Goal: Task Accomplishment & Management: Complete application form

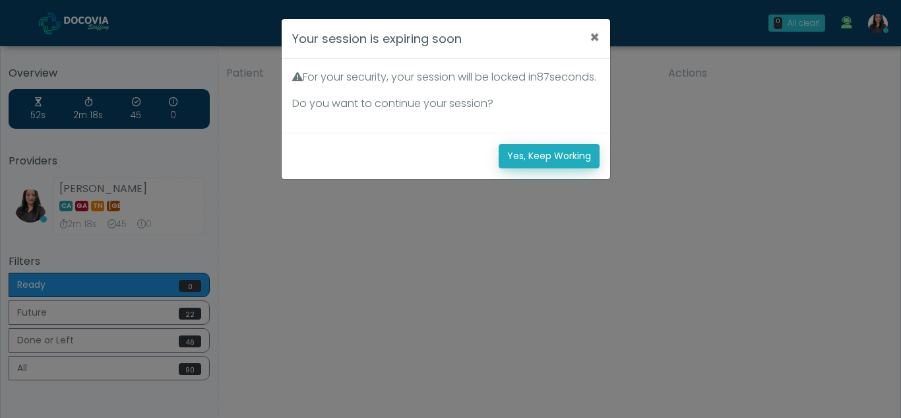
click at [552, 168] on button "Yes, Keep Working" at bounding box center [549, 156] width 101 height 24
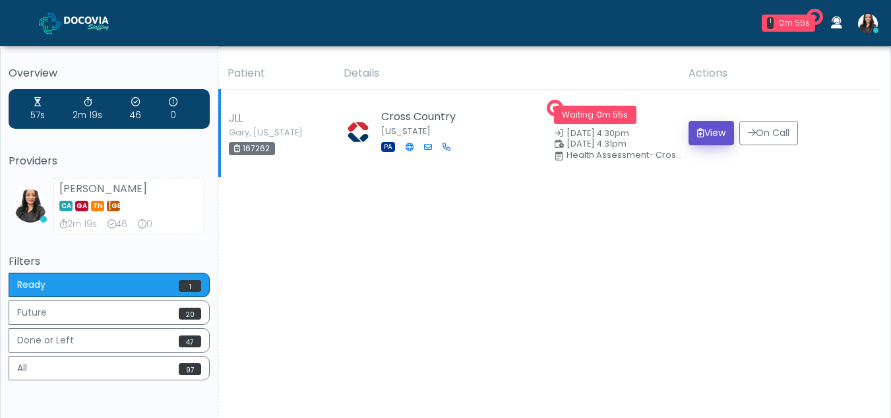
click at [704, 133] on button "View" at bounding box center [712, 133] width 46 height 24
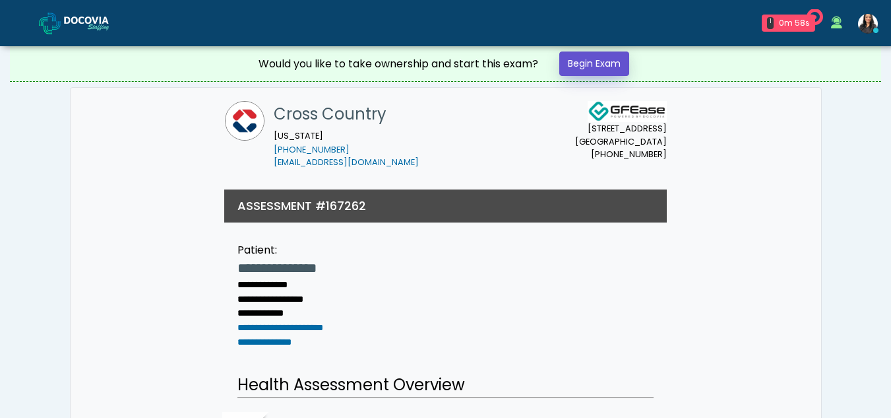
click at [597, 63] on link "Begin Exam" at bounding box center [594, 63] width 70 height 24
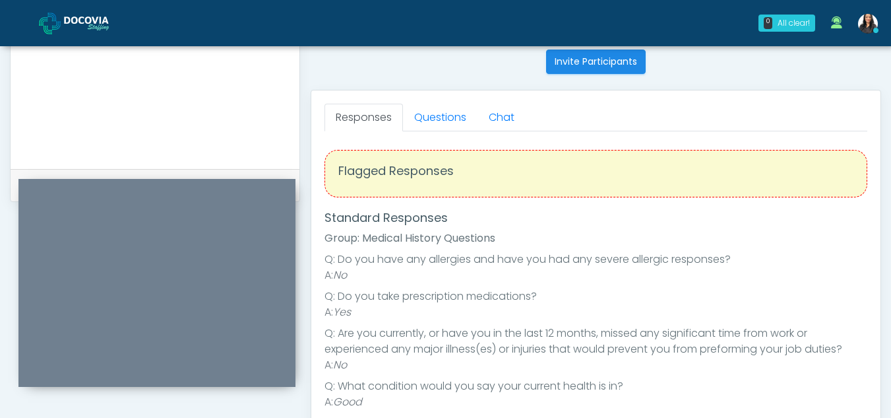
scroll to position [528, 0]
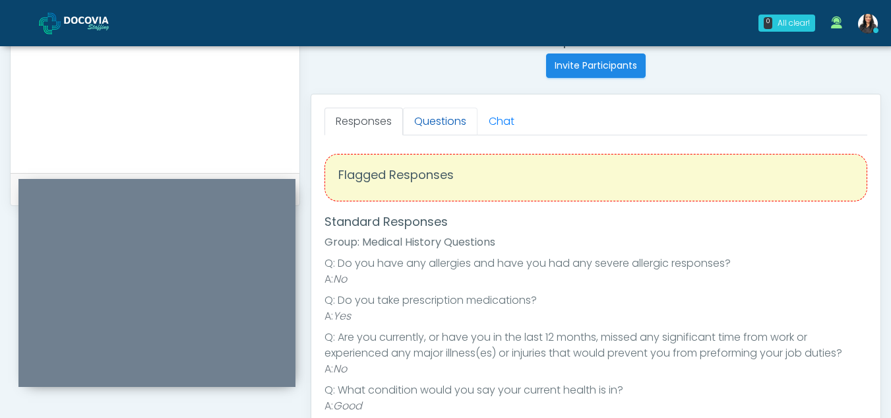
click at [463, 111] on link "Questions" at bounding box center [440, 122] width 75 height 28
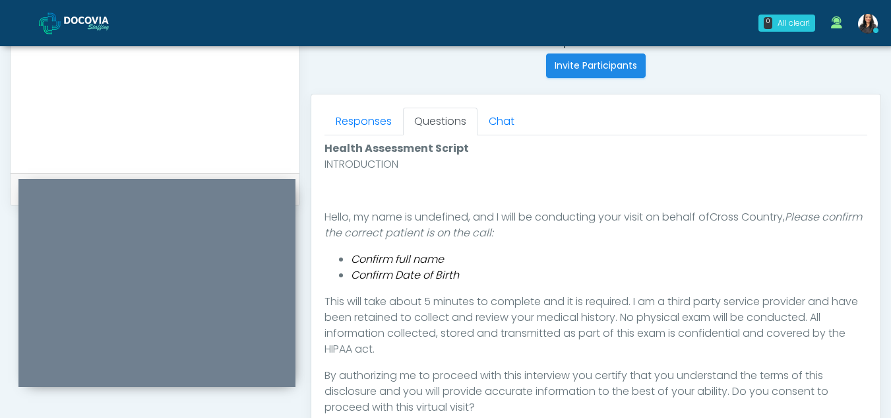
scroll to position [683, 0]
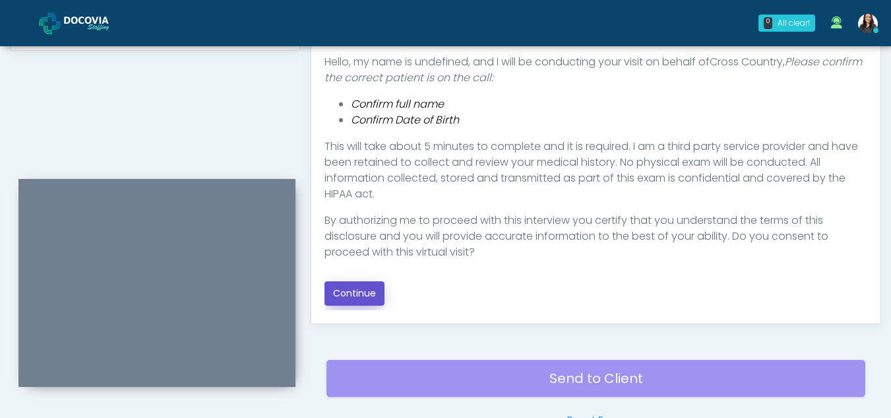
click at [352, 296] on button "Continue" at bounding box center [355, 293] width 60 height 24
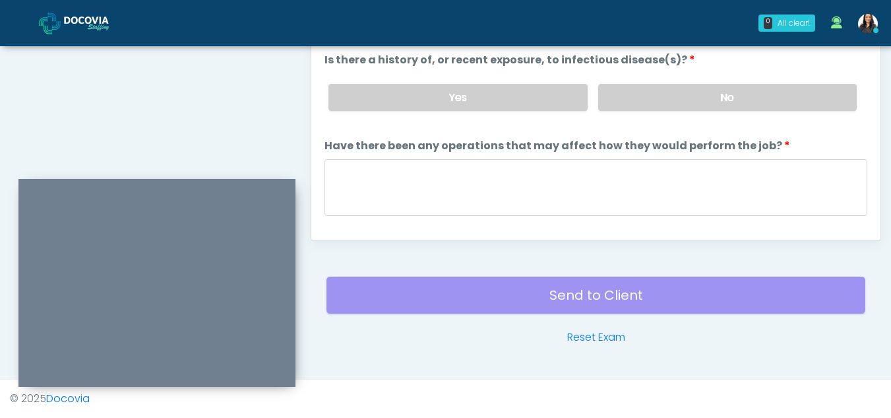
scroll to position [610, 0]
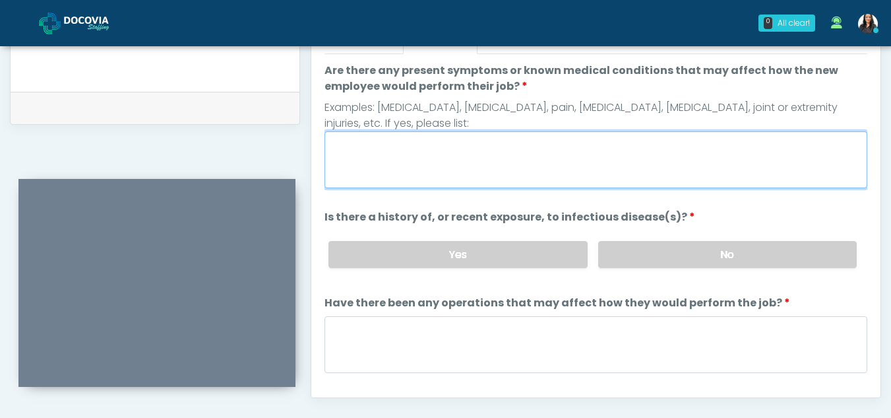
click at [402, 148] on textarea "Are there any present symptoms or known medical conditions that may affect how …" at bounding box center [596, 159] width 543 height 57
type textarea "**"
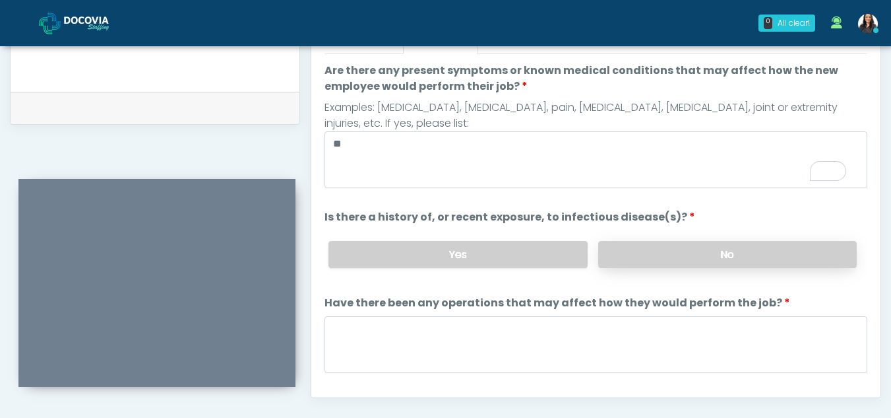
click at [706, 259] on label "No" at bounding box center [727, 254] width 259 height 27
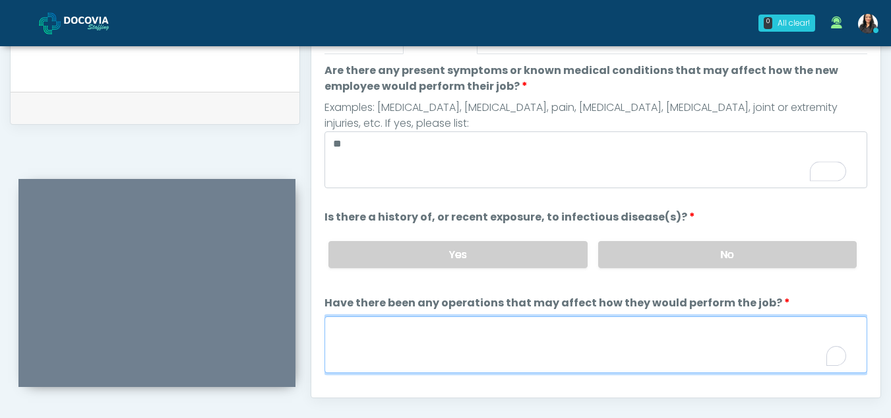
click at [450, 356] on textarea "Have there been any operations that may affect how they would perform the job?" at bounding box center [596, 344] width 543 height 57
type textarea "**"
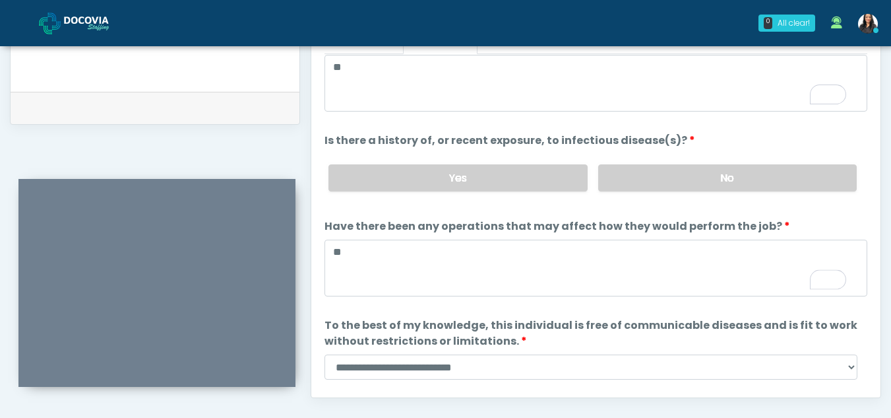
scroll to position [113, 0]
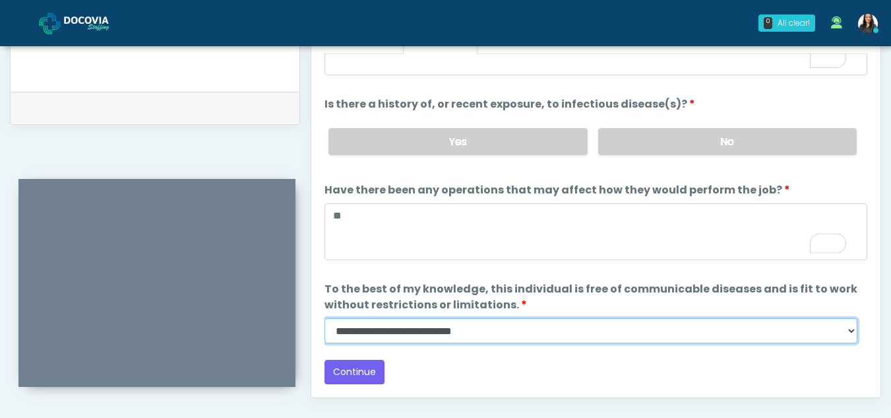
click at [852, 333] on select "**********" at bounding box center [591, 330] width 533 height 25
select select "******"
click at [325, 318] on select "**********" at bounding box center [591, 330] width 533 height 25
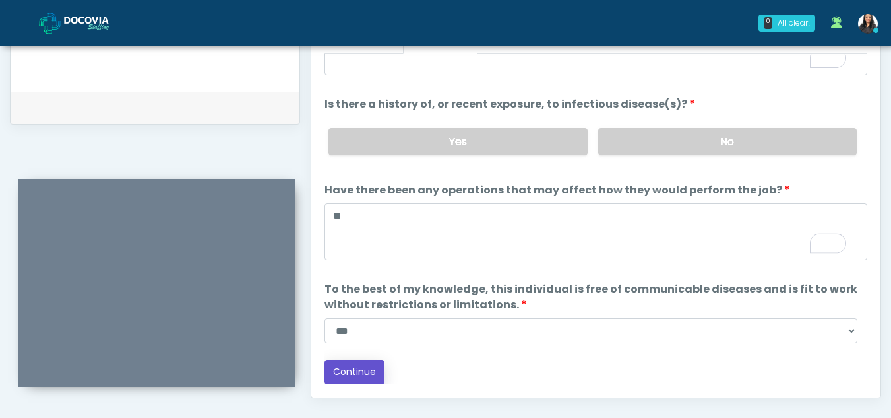
click at [356, 366] on button "Continue" at bounding box center [355, 372] width 60 height 24
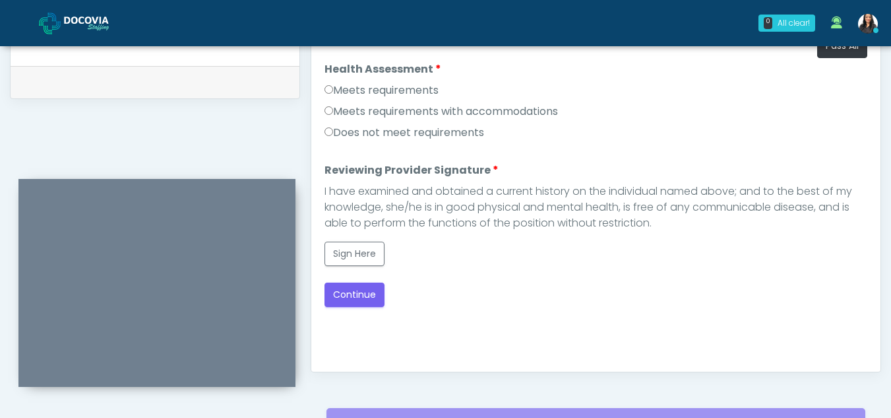
scroll to position [596, 0]
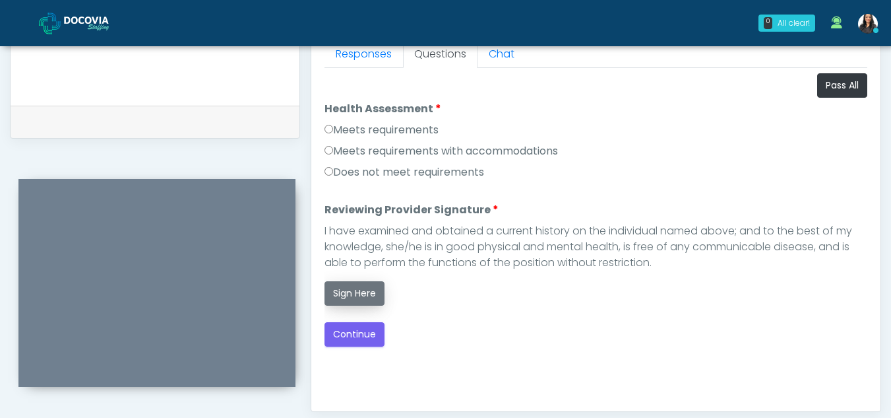
click at [358, 290] on button "Sign Here" at bounding box center [355, 293] width 60 height 24
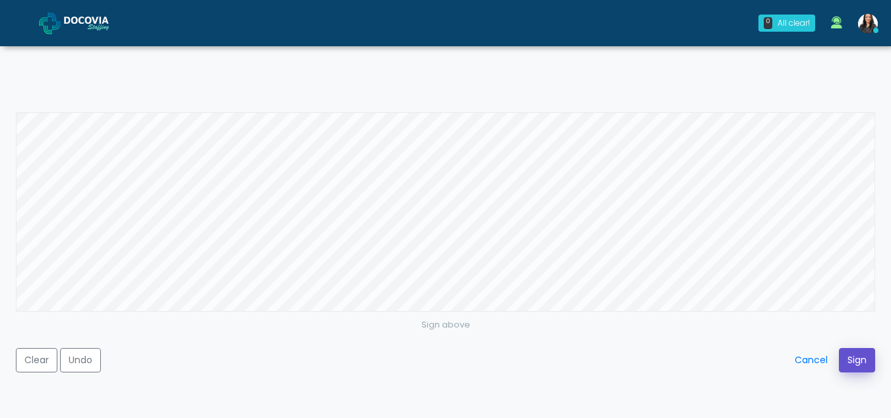
click at [863, 362] on button "Sign" at bounding box center [857, 360] width 36 height 24
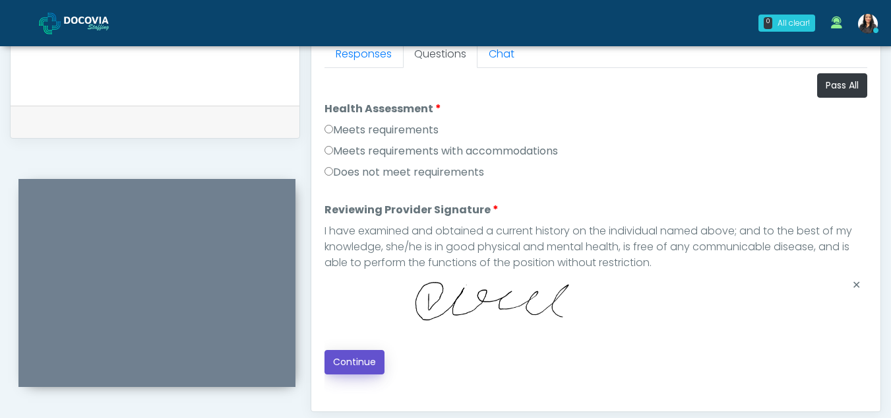
click at [347, 361] on button "Continue" at bounding box center [355, 362] width 60 height 24
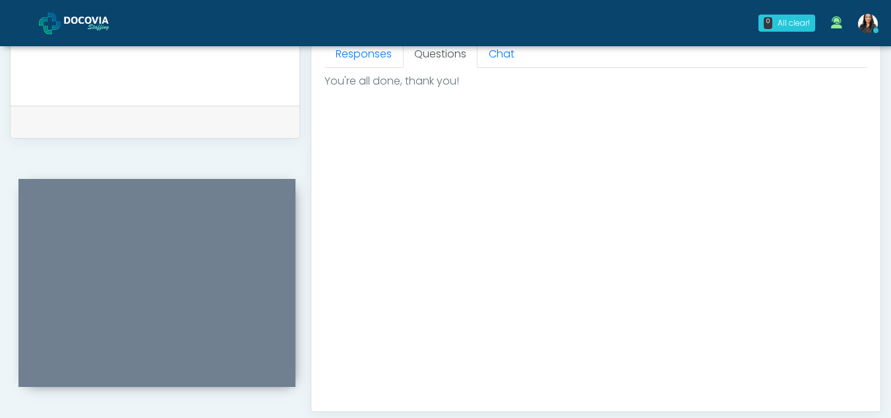
scroll to position [791, 0]
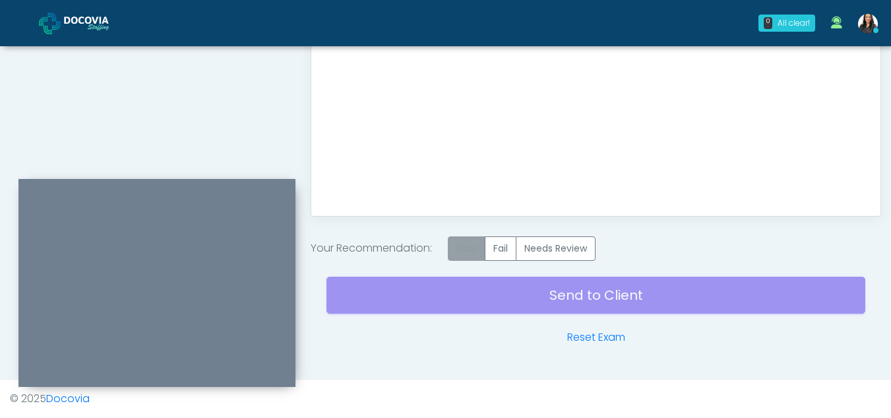
click at [484, 250] on label "Pass" at bounding box center [467, 248] width 38 height 24
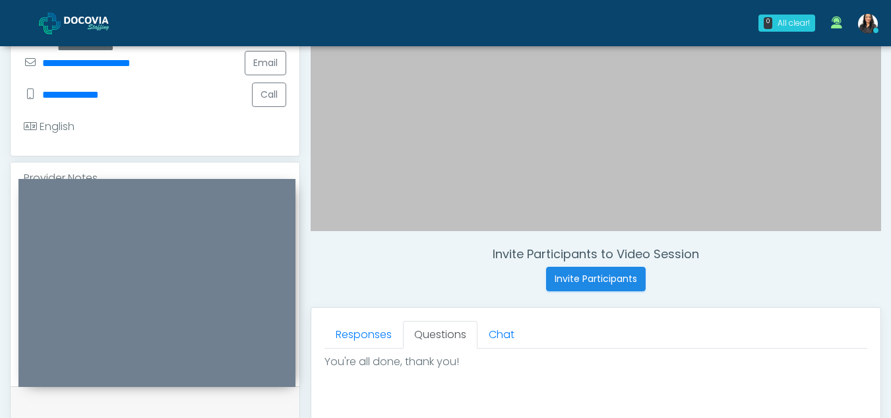
scroll to position [307, 0]
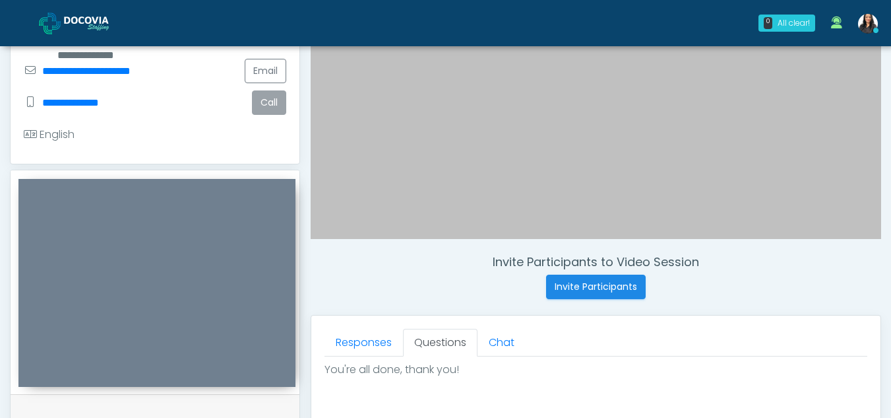
click at [270, 99] on button "Call" at bounding box center [269, 102] width 34 height 24
click at [271, 102] on button "Call" at bounding box center [269, 102] width 34 height 24
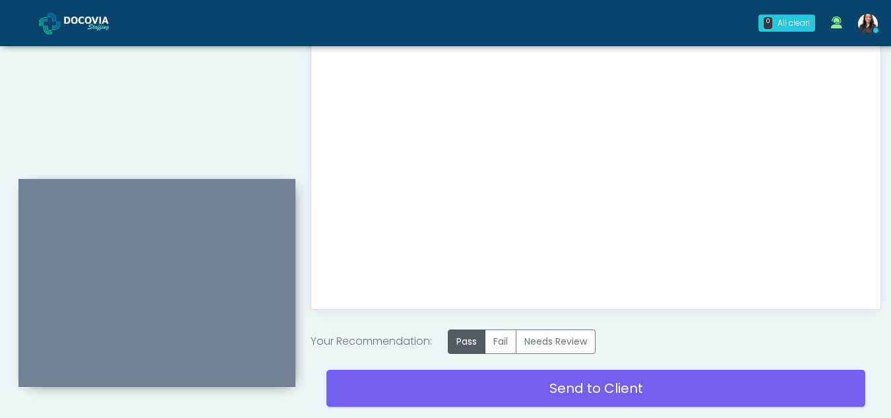
scroll to position [738, 0]
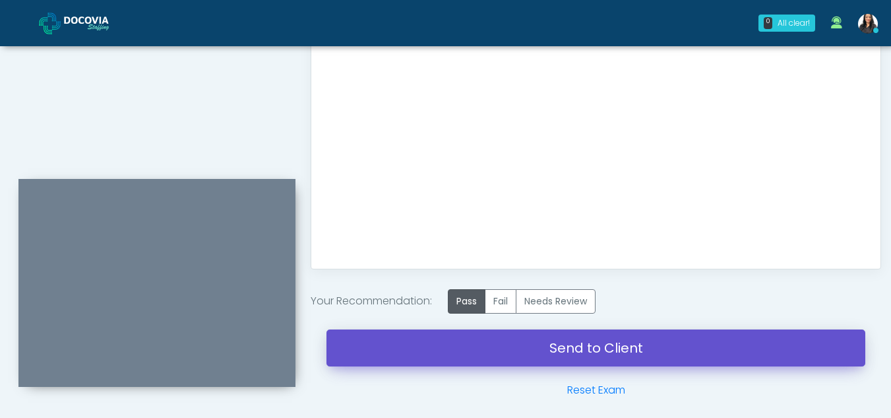
click at [577, 348] on link "Send to Client" at bounding box center [596, 347] width 539 height 37
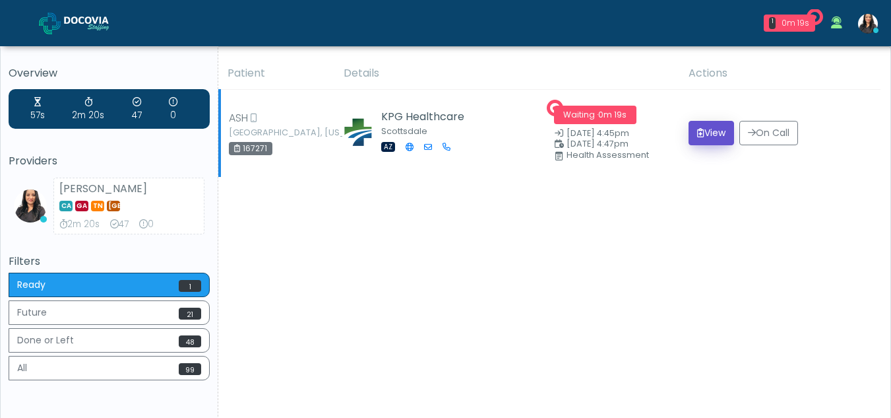
click at [708, 130] on button "View" at bounding box center [712, 133] width 46 height 24
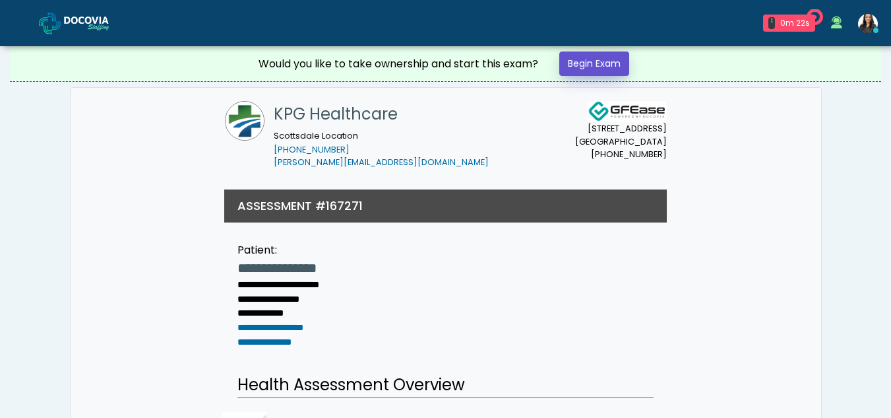
click at [594, 62] on link "Begin Exam" at bounding box center [594, 63] width 70 height 24
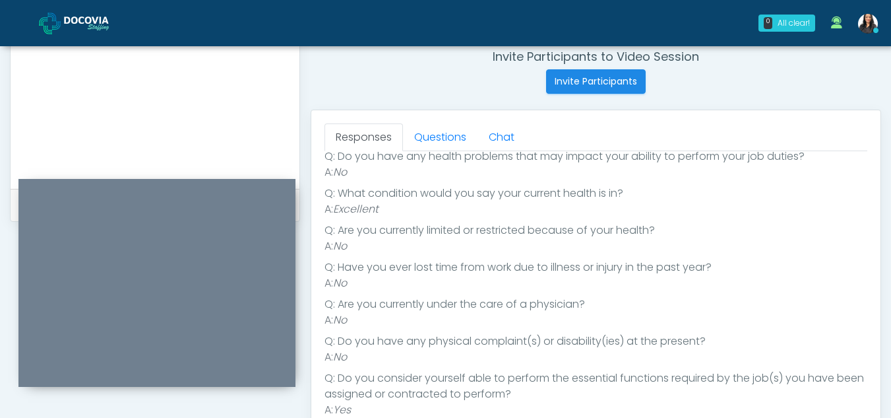
scroll to position [493, 0]
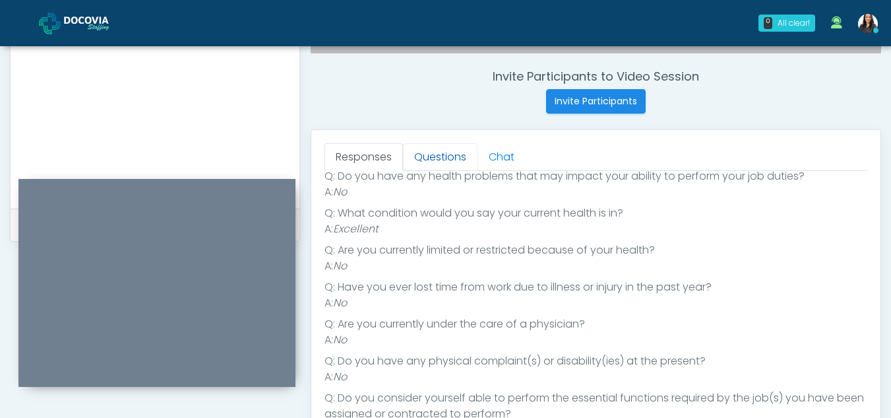
click at [451, 160] on link "Questions" at bounding box center [440, 157] width 75 height 28
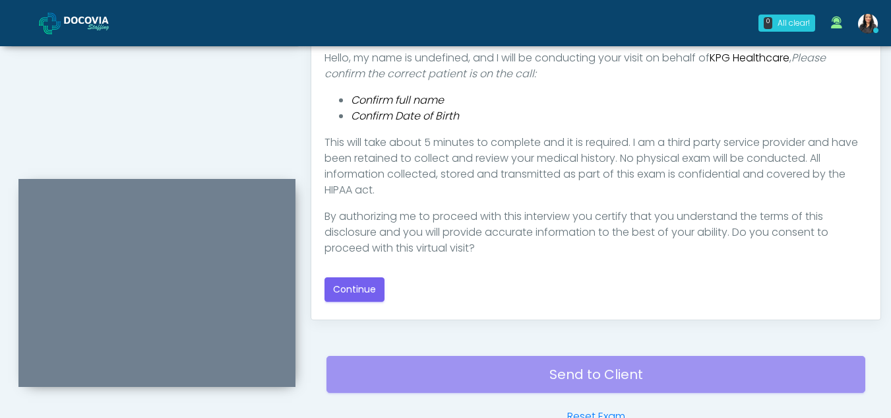
scroll to position [721, 0]
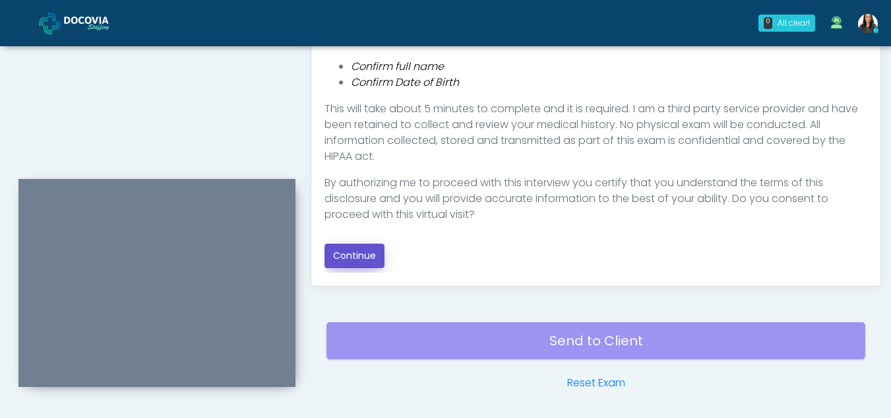
click at [358, 251] on button "Continue" at bounding box center [355, 255] width 60 height 24
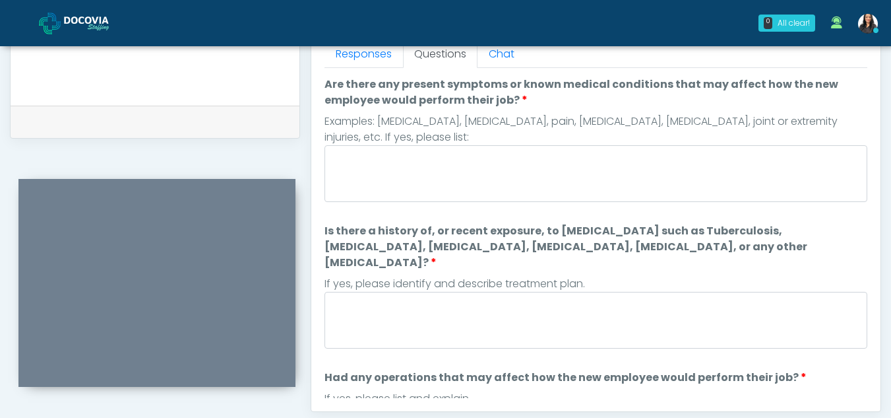
scroll to position [576, 0]
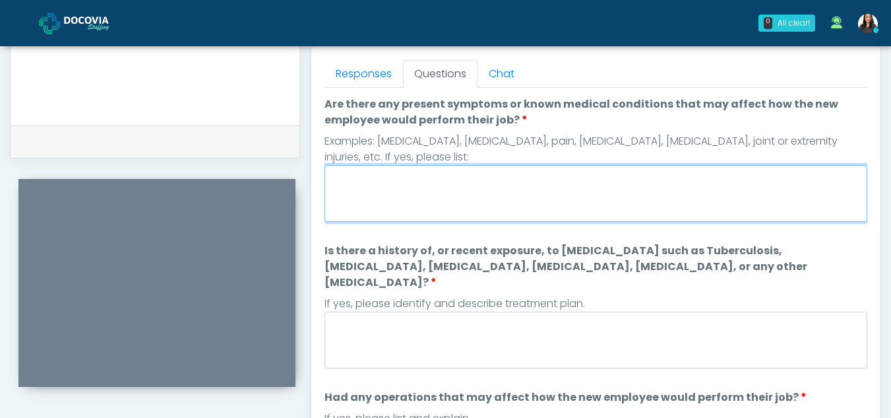
click at [439, 190] on textarea "Are there any present symptoms or known medical conditions that may affect how …" at bounding box center [596, 193] width 543 height 57
type textarea "**"
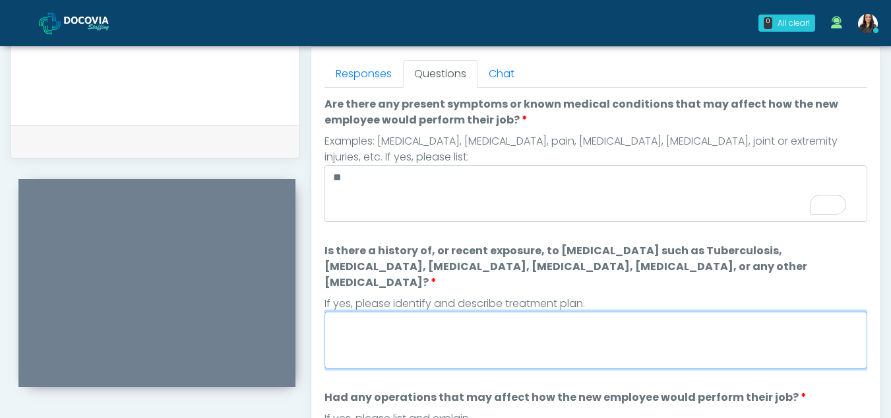
click at [501, 311] on textarea "Is there a history of, or recent exposure, to infectious diseases such as Tuber…" at bounding box center [596, 339] width 543 height 57
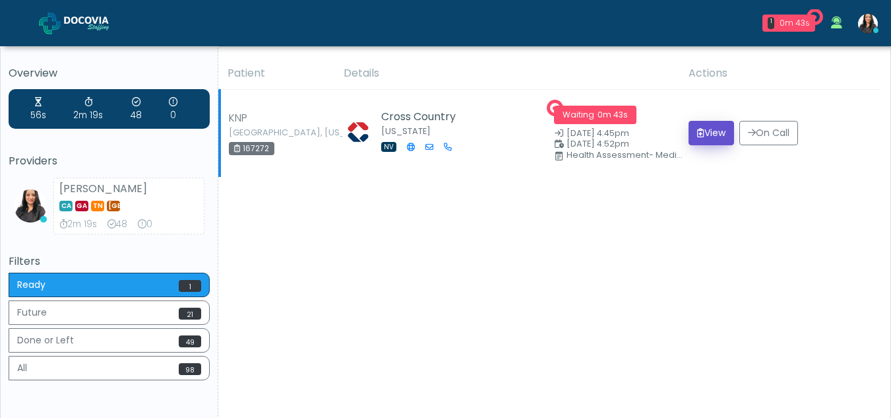
click at [714, 137] on button "View" at bounding box center [712, 133] width 46 height 24
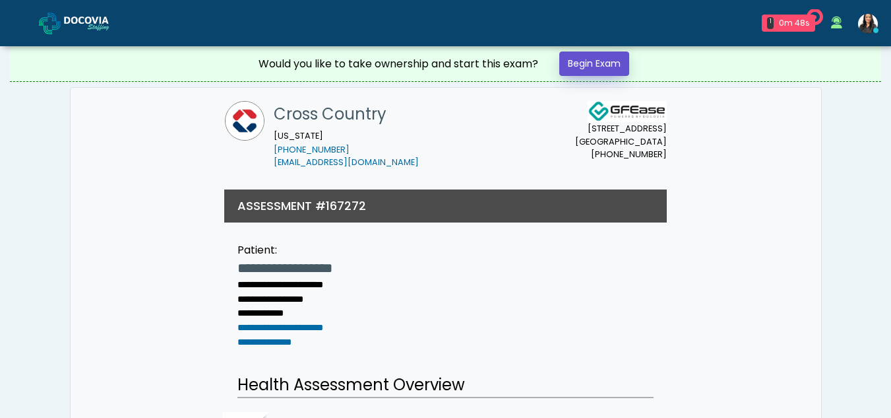
click at [584, 61] on link "Begin Exam" at bounding box center [594, 63] width 70 height 24
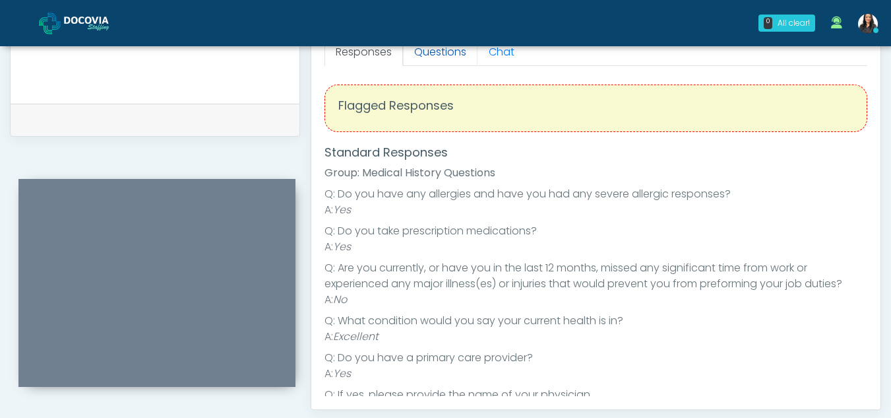
click at [443, 61] on link "Questions" at bounding box center [440, 52] width 75 height 28
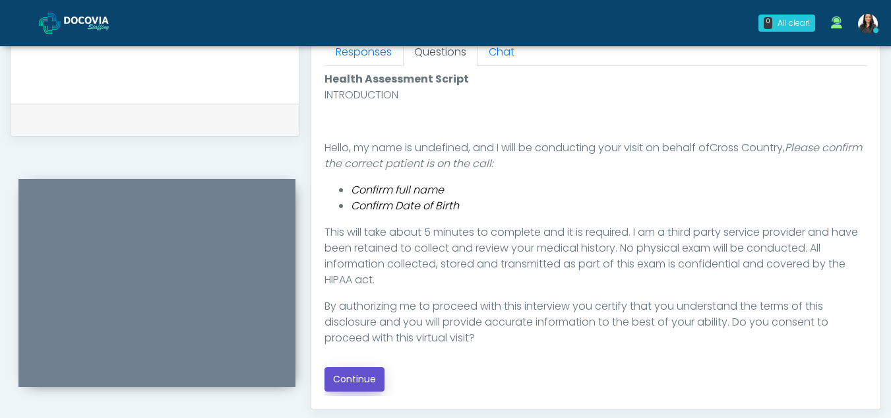
click at [358, 377] on button "Continue" at bounding box center [355, 379] width 60 height 24
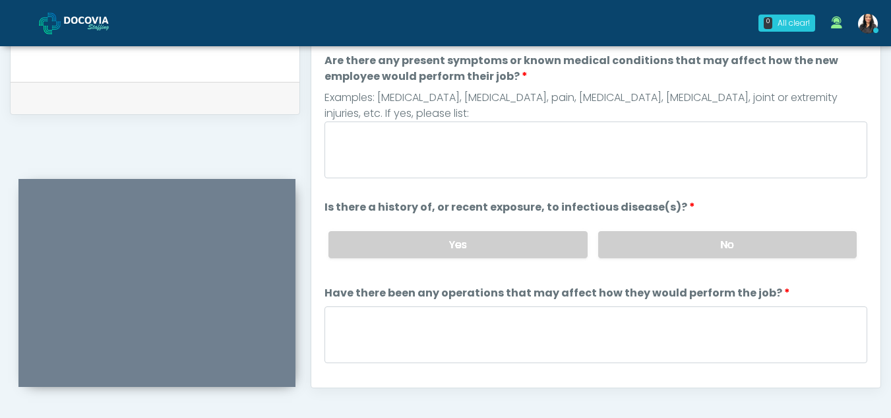
scroll to position [574, 0]
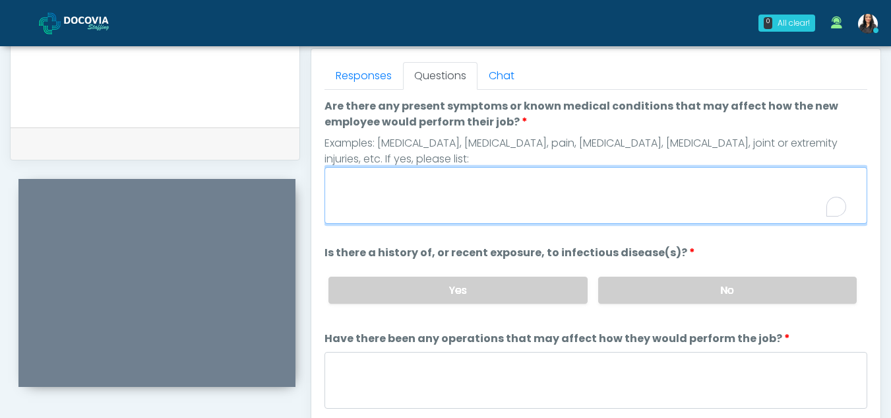
click at [471, 198] on textarea "Are there any present symptoms or known medical conditions that may affect how …" at bounding box center [596, 195] width 543 height 57
type textarea "**"
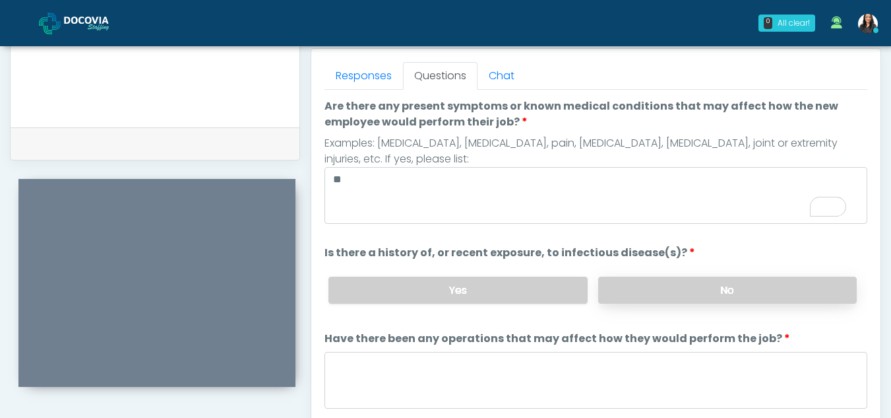
click at [778, 294] on label "No" at bounding box center [727, 289] width 259 height 27
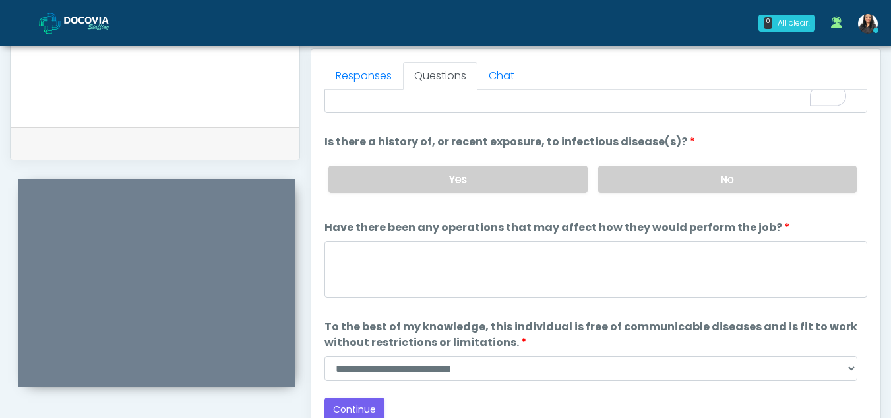
scroll to position [113, 0]
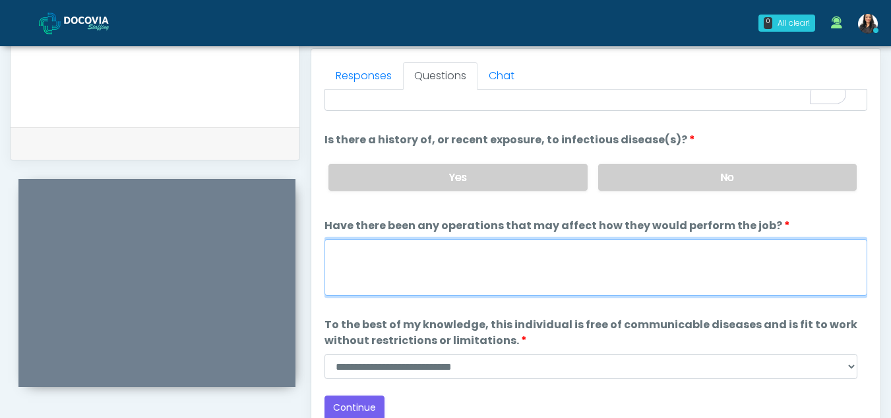
click at [463, 287] on textarea "Have there been any operations that may affect how they would perform the job?" at bounding box center [596, 267] width 543 height 57
type textarea "**"
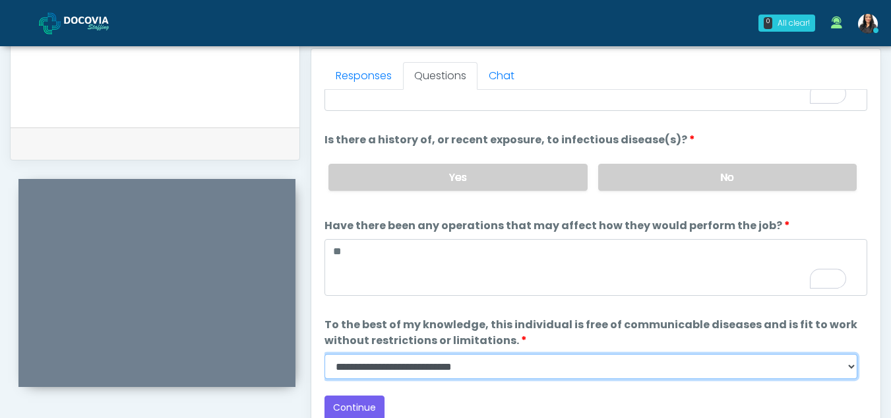
click at [846, 369] on select "**********" at bounding box center [591, 366] width 533 height 25
select select "******"
click at [325, 354] on select "**********" at bounding box center [591, 366] width 533 height 25
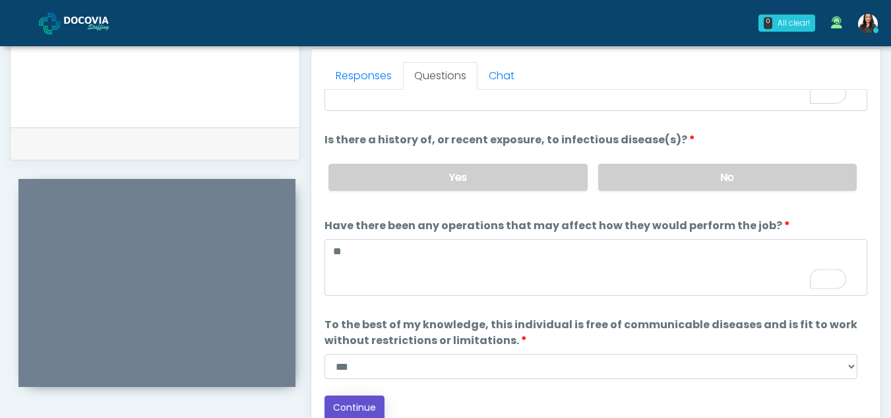
click at [360, 406] on button "Continue" at bounding box center [355, 407] width 60 height 24
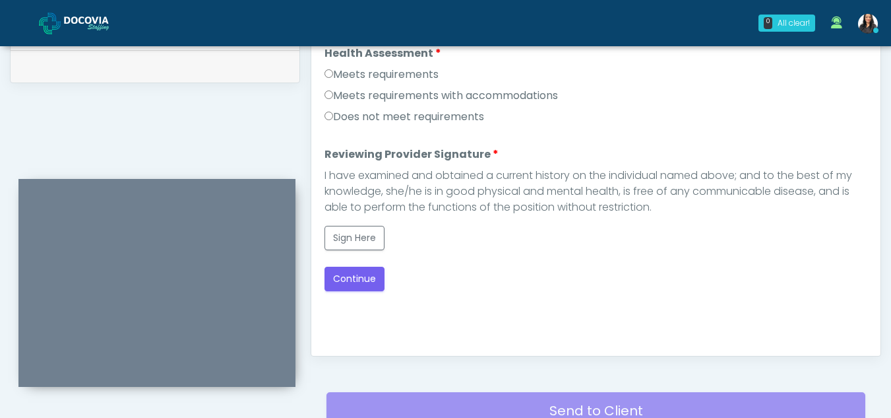
scroll to position [615, 0]
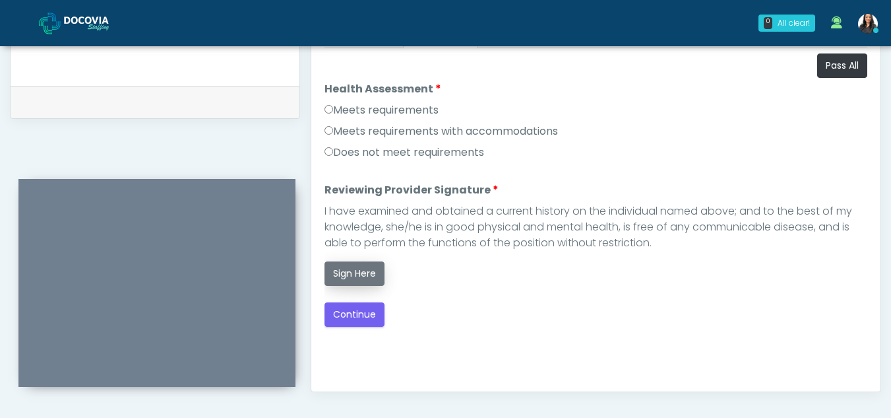
click at [352, 268] on button "Sign Here" at bounding box center [355, 273] width 60 height 24
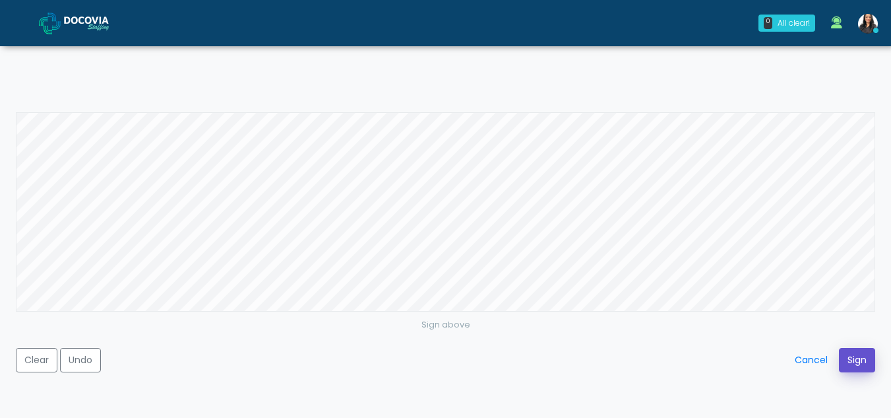
click at [851, 358] on button "Sign" at bounding box center [857, 360] width 36 height 24
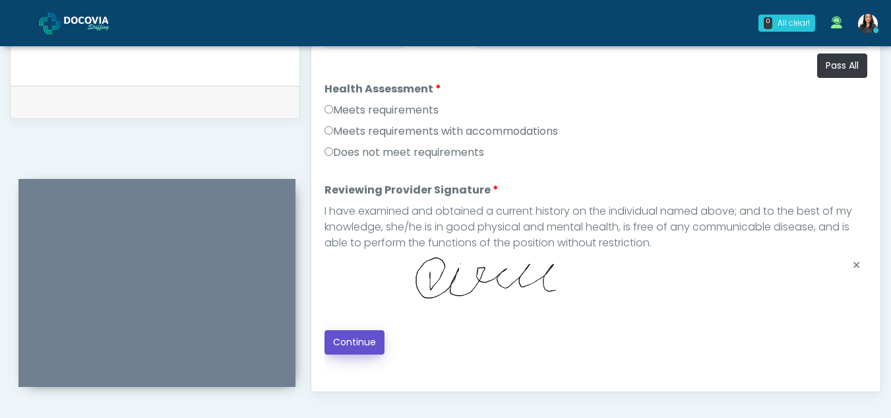
click at [367, 338] on button "Continue" at bounding box center [355, 342] width 60 height 24
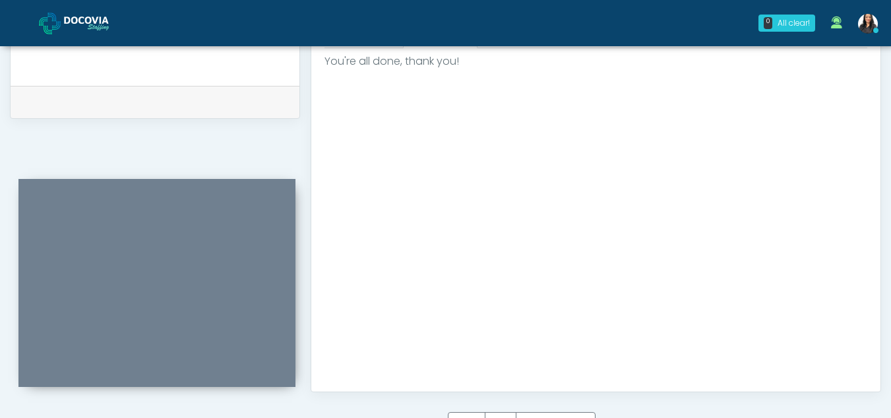
scroll to position [791, 0]
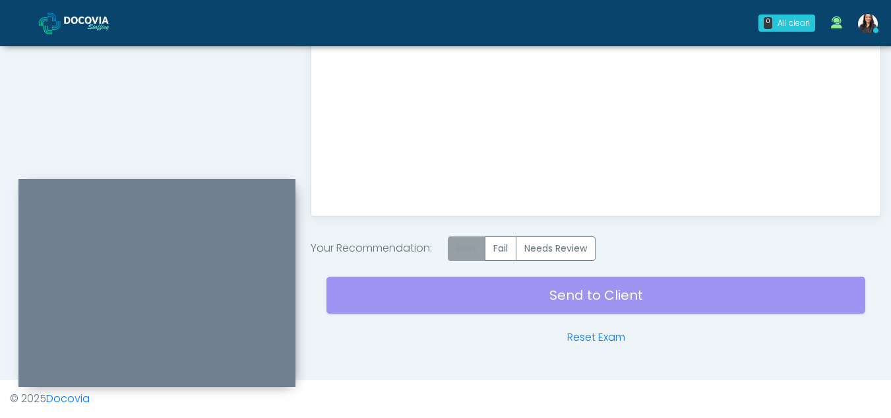
click at [479, 246] on label "Pass" at bounding box center [467, 248] width 38 height 24
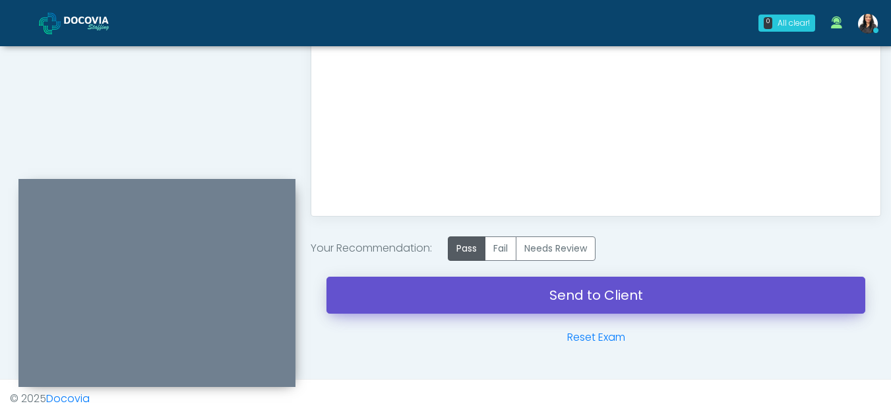
click at [538, 290] on link "Send to Client" at bounding box center [596, 294] width 539 height 37
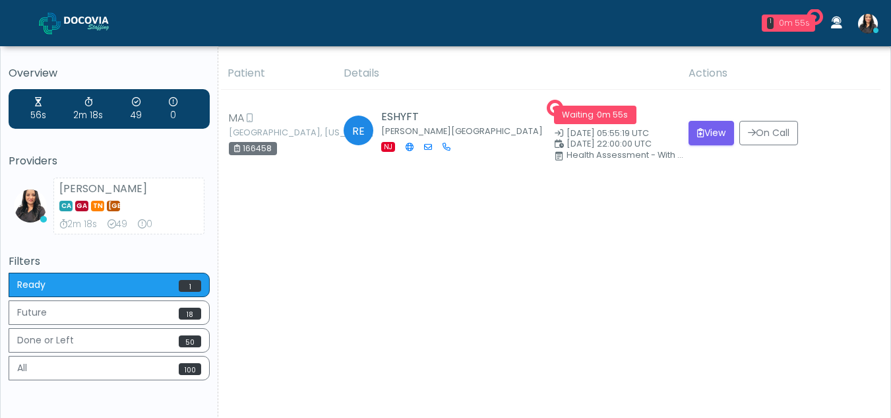
click at [798, 18] on div "0m 55s" at bounding box center [794, 23] width 31 height 12
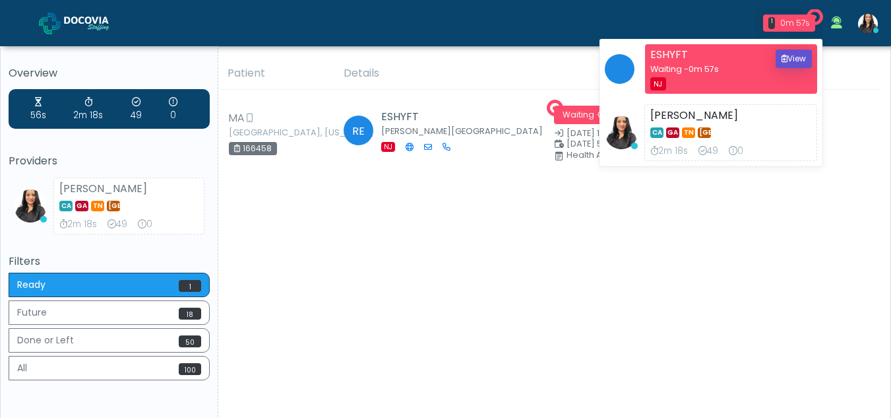
click at [802, 59] on button "View" at bounding box center [794, 58] width 36 height 18
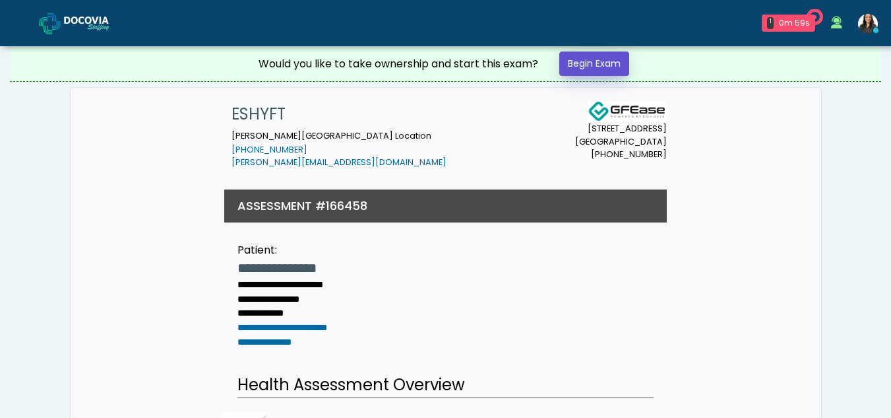
click at [600, 62] on link "Begin Exam" at bounding box center [594, 63] width 70 height 24
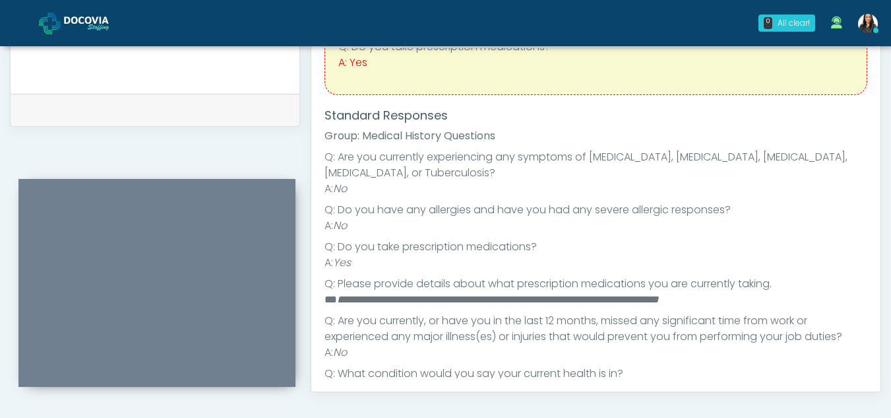
scroll to position [84, 0]
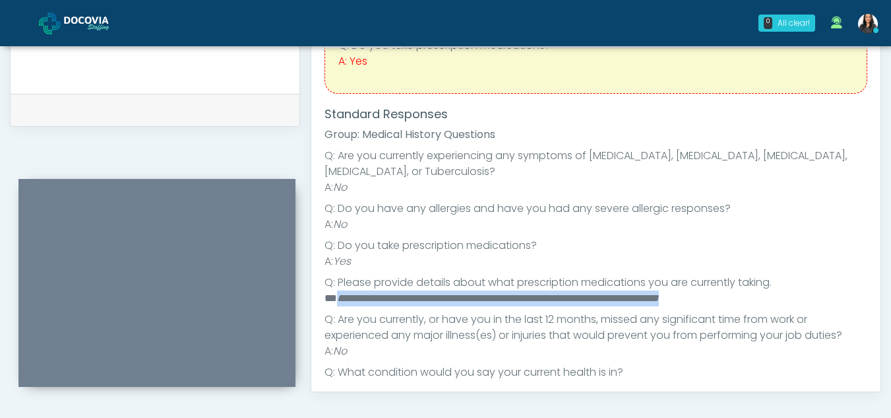
drag, startPoint x: 338, startPoint y: 296, endPoint x: 836, endPoint y: 297, distance: 498.0
click at [836, 297] on li "**********" at bounding box center [591, 298] width 533 height 16
copy em "**********"
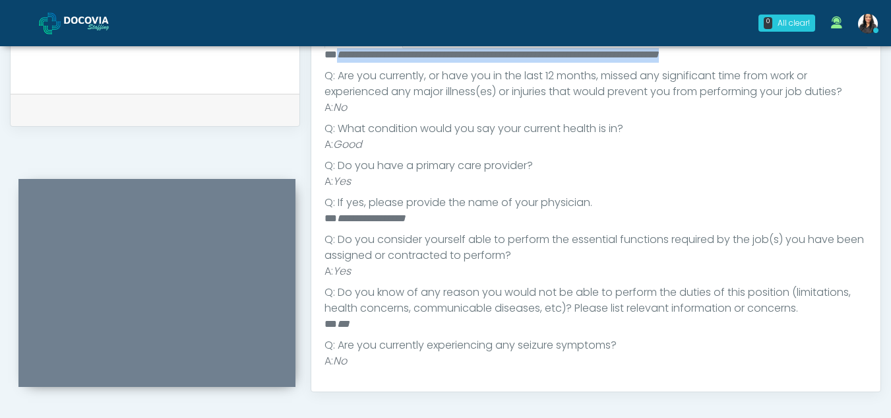
scroll to position [329, 0]
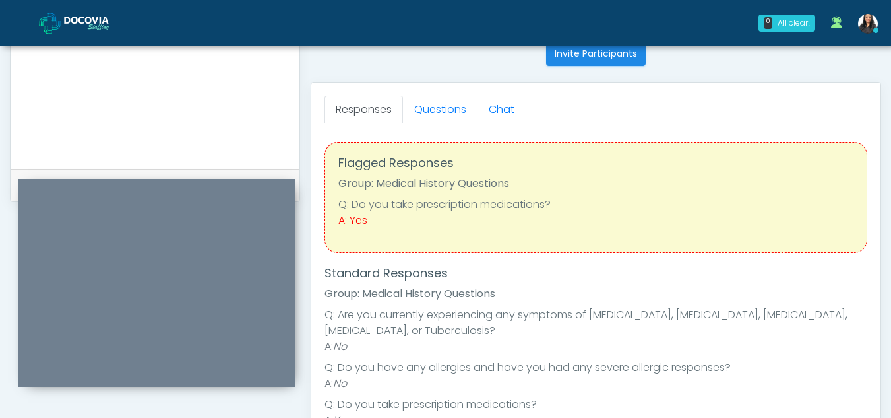
scroll to position [495, 0]
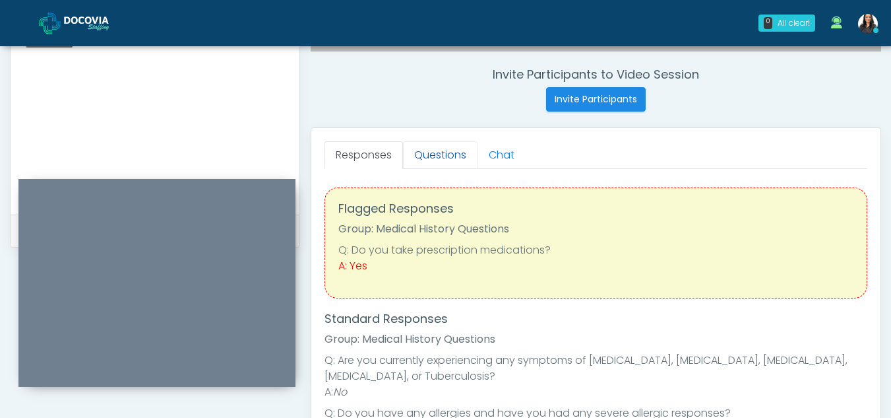
click at [453, 153] on link "Questions" at bounding box center [440, 155] width 75 height 28
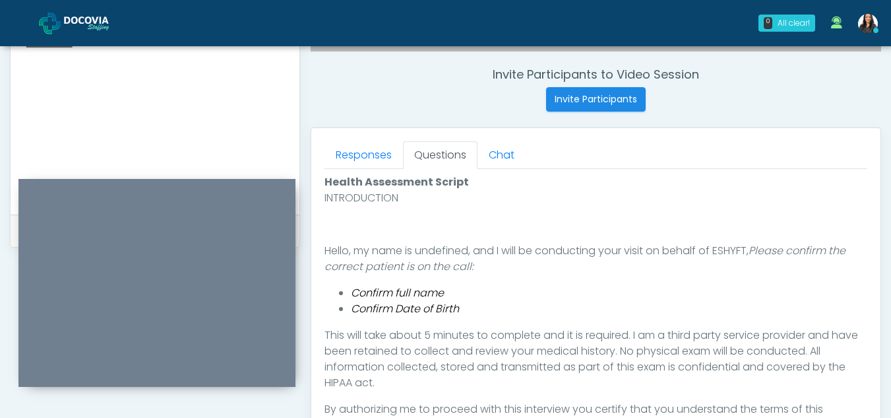
scroll to position [643, 0]
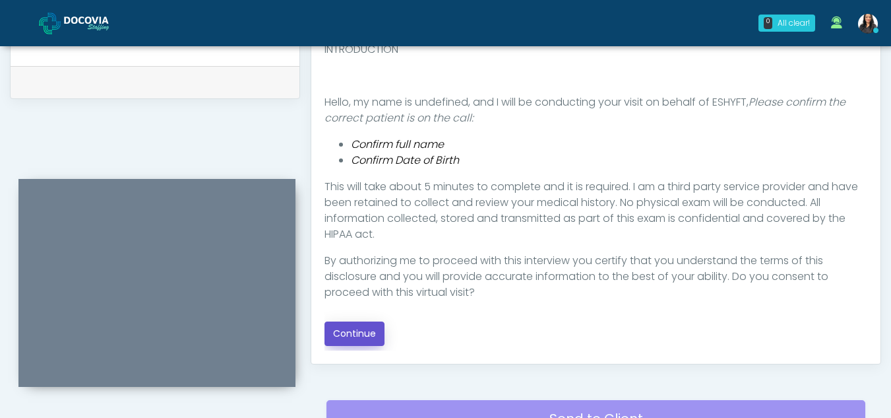
click at [363, 334] on button "Continue" at bounding box center [355, 333] width 60 height 24
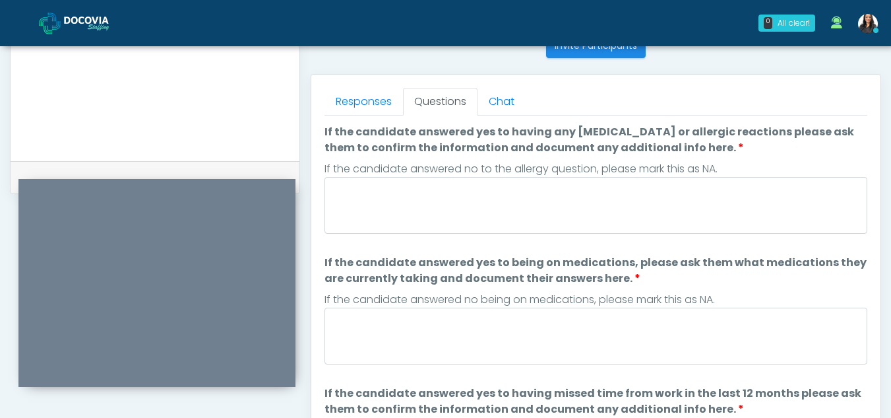
scroll to position [546, 0]
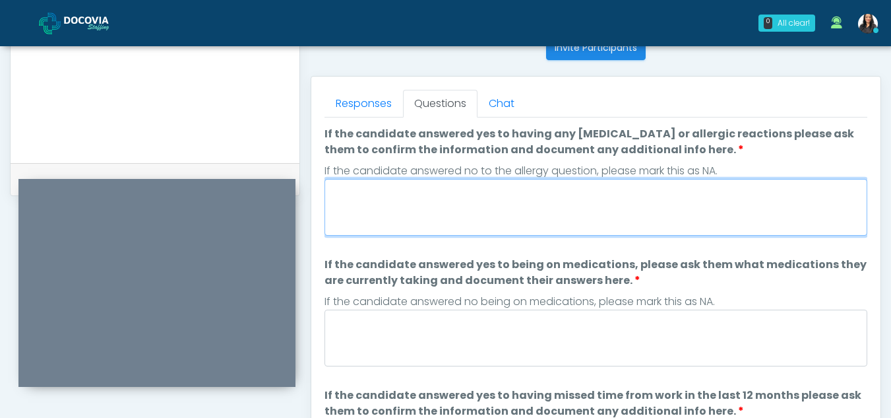
click at [379, 217] on textarea "If the candidate answered yes to having any allergies or allergic reactions ple…" at bounding box center [596, 207] width 543 height 57
type textarea "**"
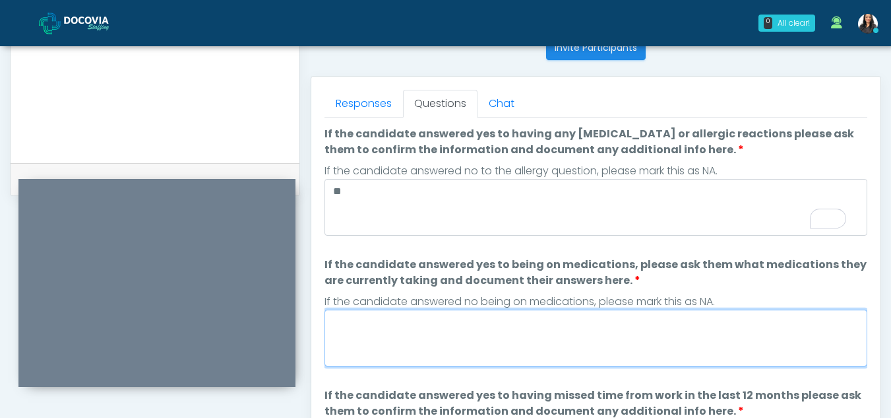
click at [437, 330] on textarea "If the candidate answered yes to being on medications, please ask them what med…" at bounding box center [596, 337] width 543 height 57
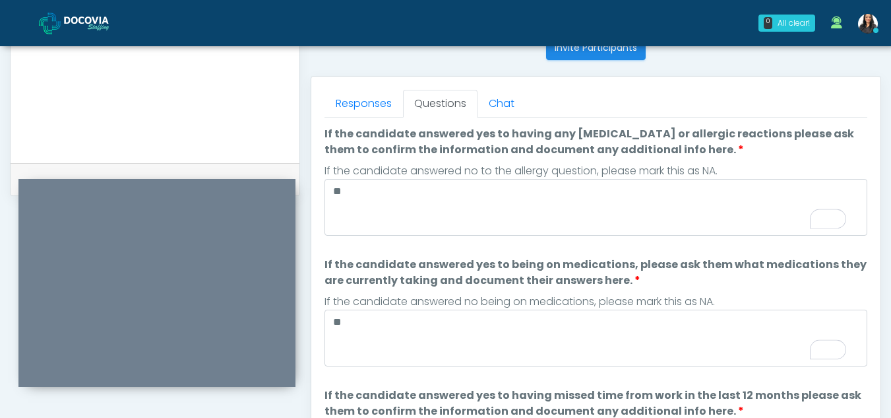
scroll to position [0, 0]
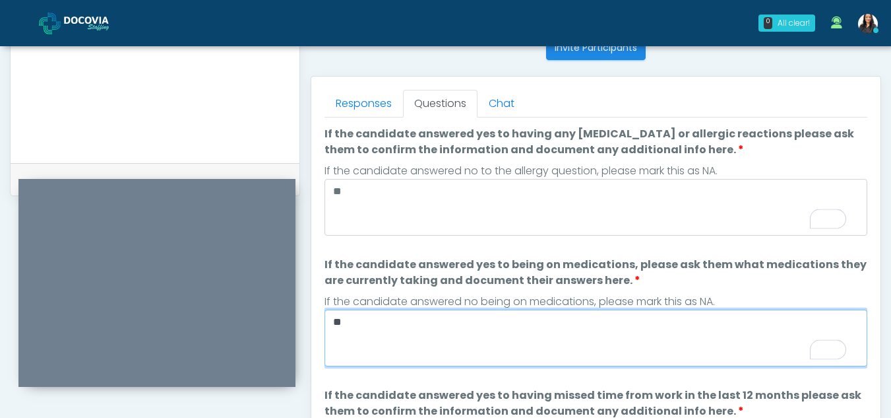
click at [404, 341] on textarea "**" at bounding box center [596, 337] width 543 height 57
type textarea "*"
paste textarea "**********"
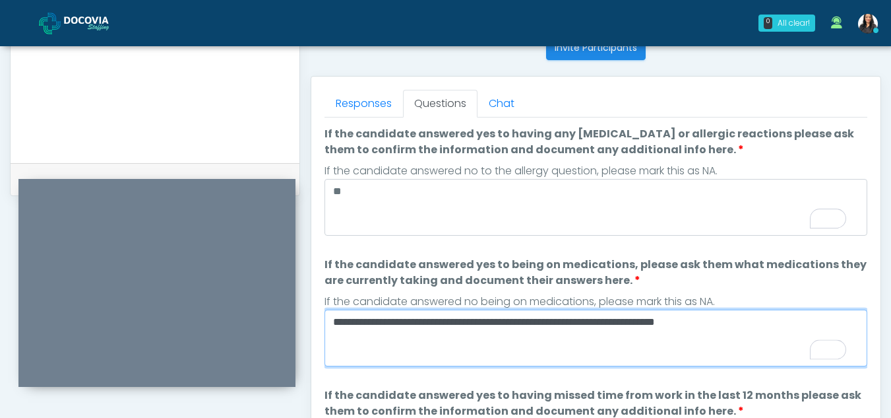
type textarea "**********"
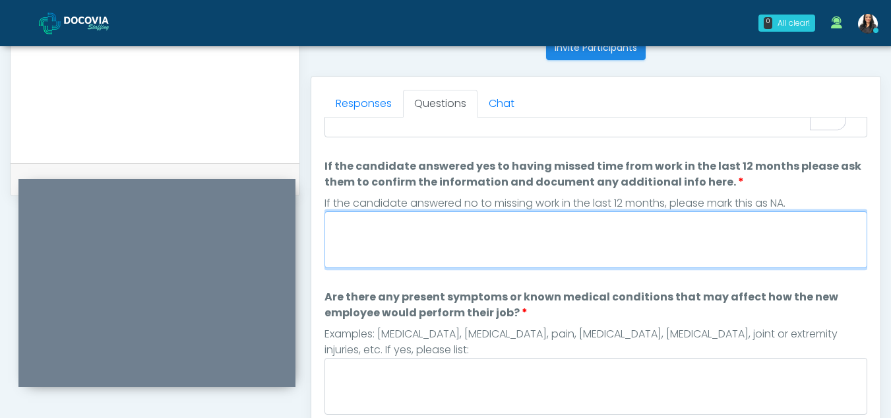
click at [418, 246] on textarea "If the candidate answered yes to having missed time from work in the last 12 mo…" at bounding box center [596, 239] width 543 height 57
type textarea "**"
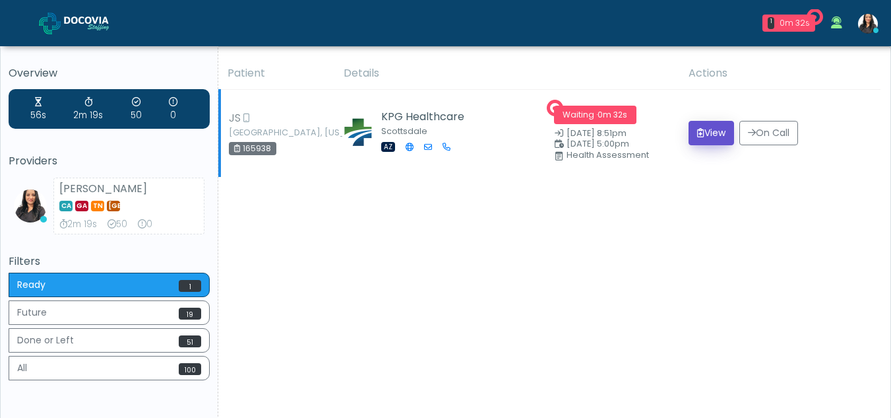
click at [715, 133] on button "View" at bounding box center [712, 133] width 46 height 24
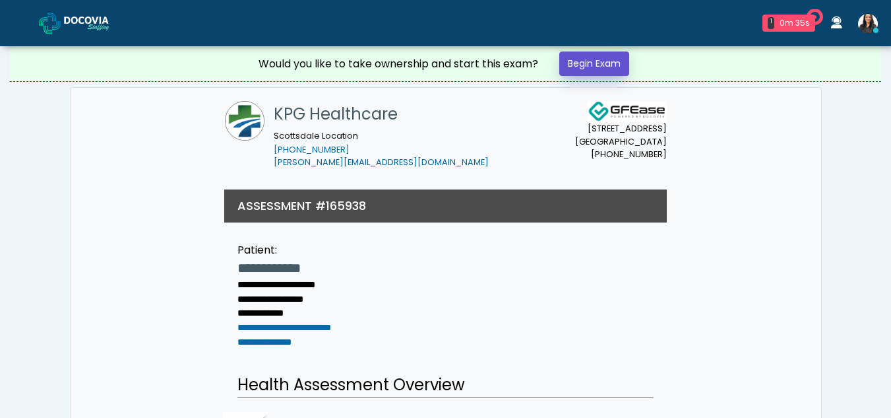
click at [600, 59] on link "Begin Exam" at bounding box center [594, 63] width 70 height 24
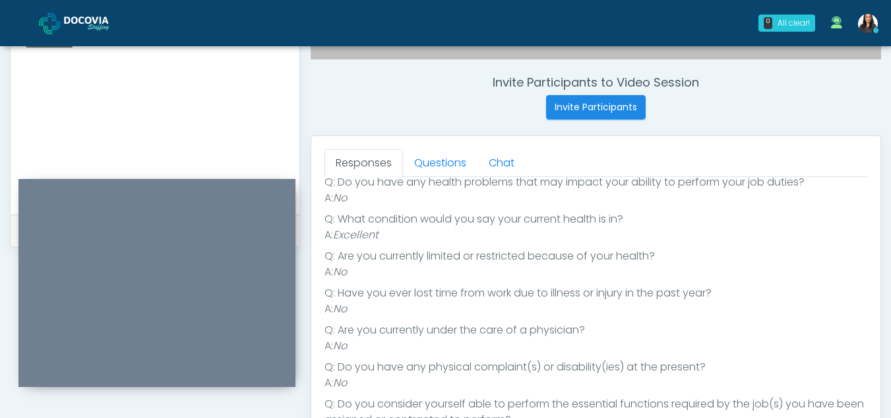
scroll to position [483, 0]
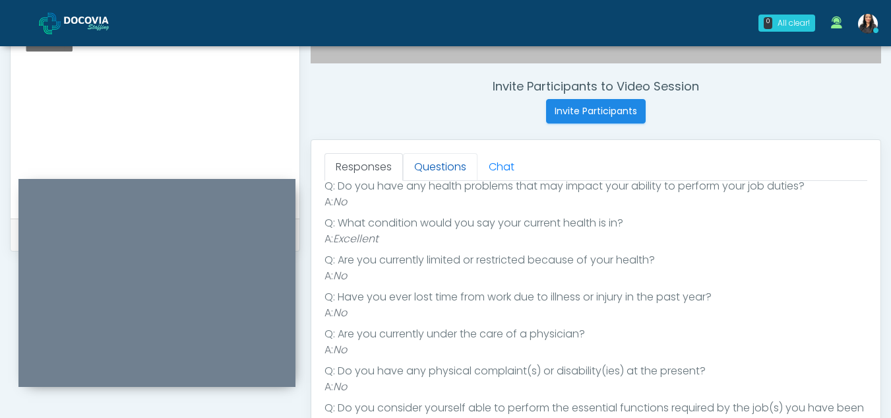
click at [465, 162] on link "Questions" at bounding box center [440, 167] width 75 height 28
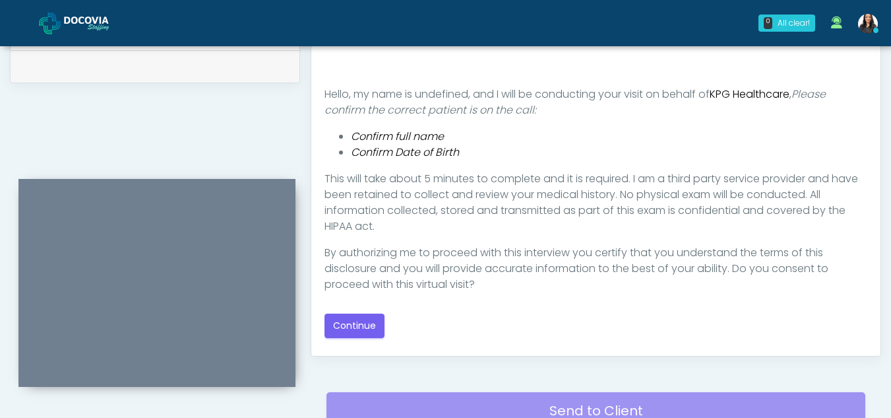
scroll to position [683, 0]
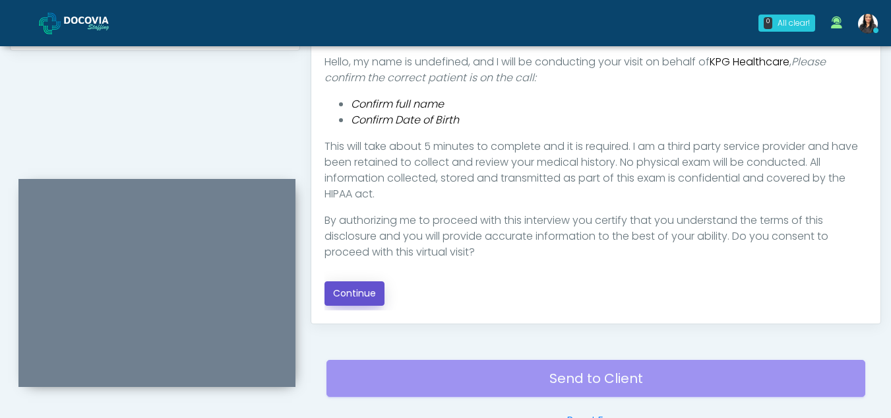
click at [362, 296] on button "Continue" at bounding box center [355, 293] width 60 height 24
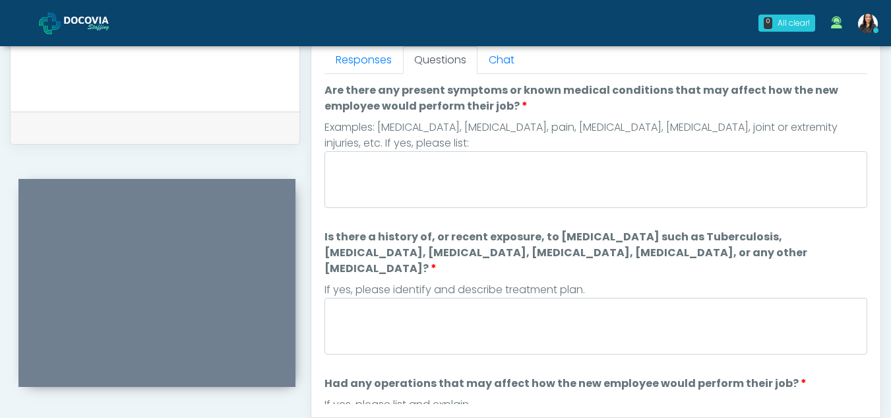
scroll to position [574, 0]
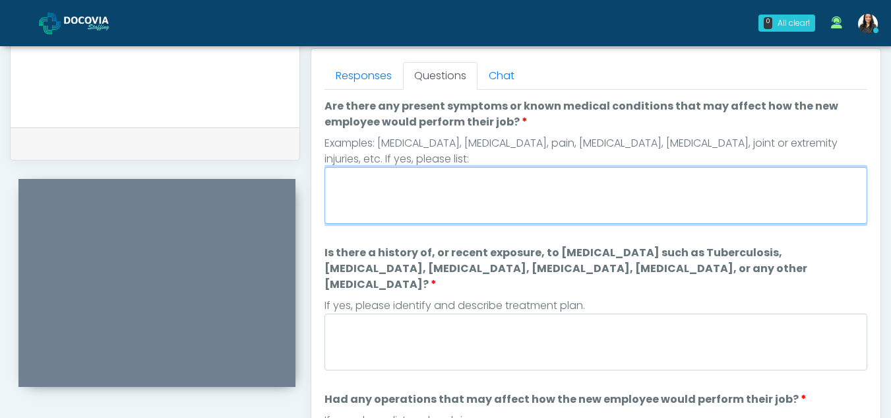
click at [383, 212] on textarea "Are there any present symptoms or known medical conditions that may affect how …" at bounding box center [596, 195] width 543 height 57
type textarea "**"
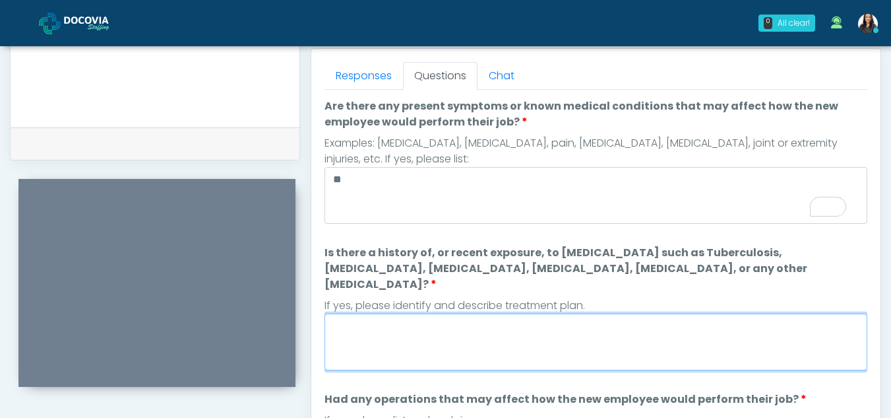
click at [361, 333] on textarea "Is there a history of, or recent exposure, to infectious diseases such as Tuber…" at bounding box center [596, 341] width 543 height 57
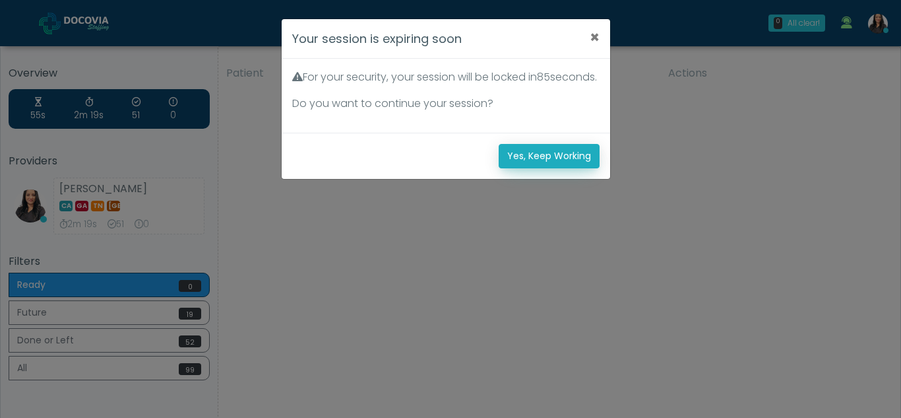
click at [568, 164] on button "Yes, Keep Working" at bounding box center [549, 156] width 101 height 24
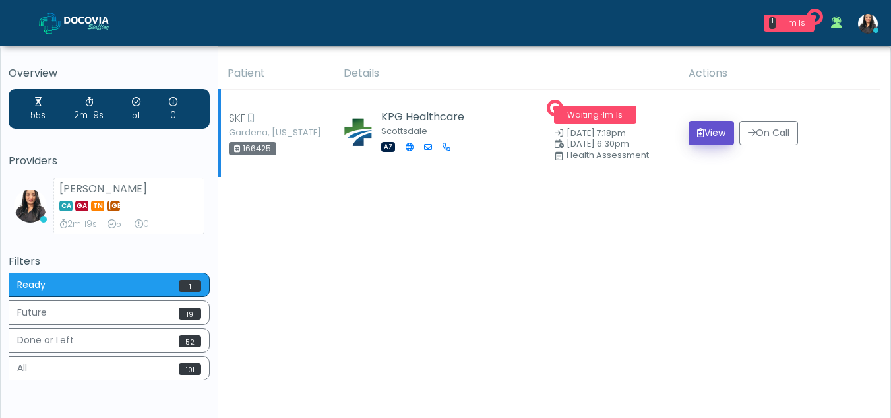
click at [711, 135] on button "View" at bounding box center [712, 133] width 46 height 24
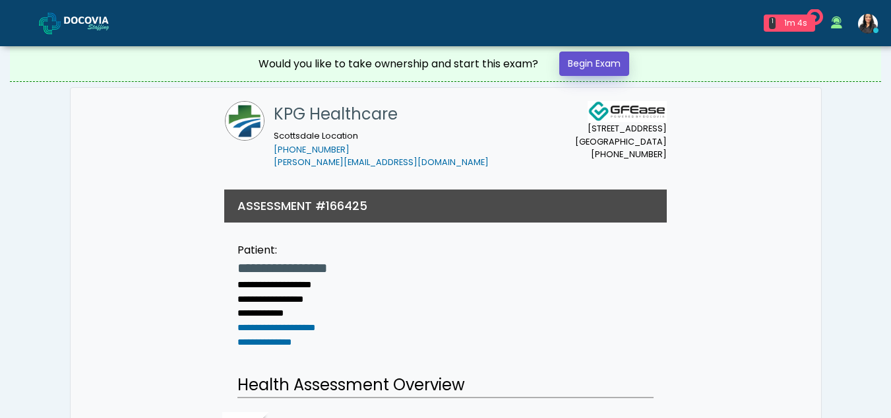
click at [581, 61] on link "Begin Exam" at bounding box center [594, 63] width 70 height 24
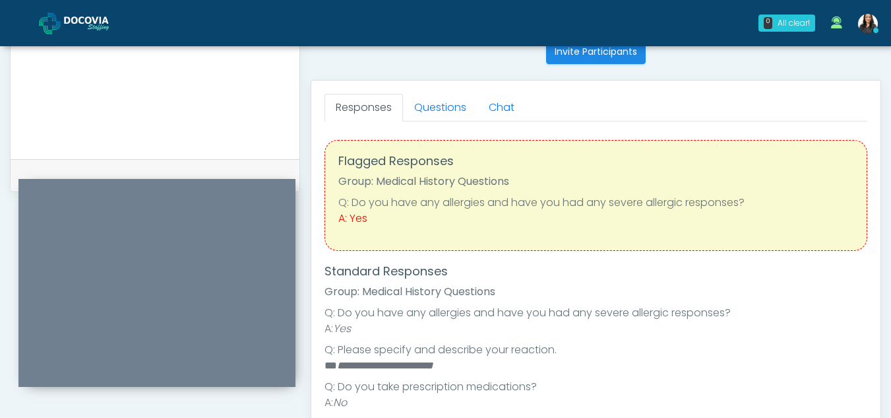
scroll to position [513, 0]
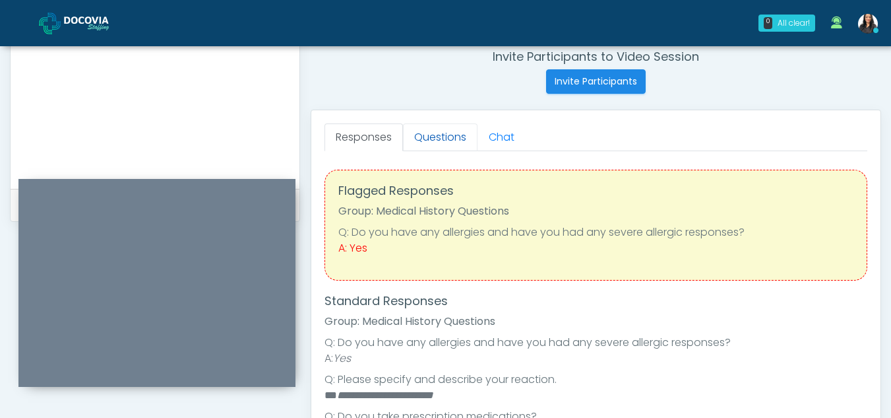
click at [440, 135] on link "Questions" at bounding box center [440, 137] width 75 height 28
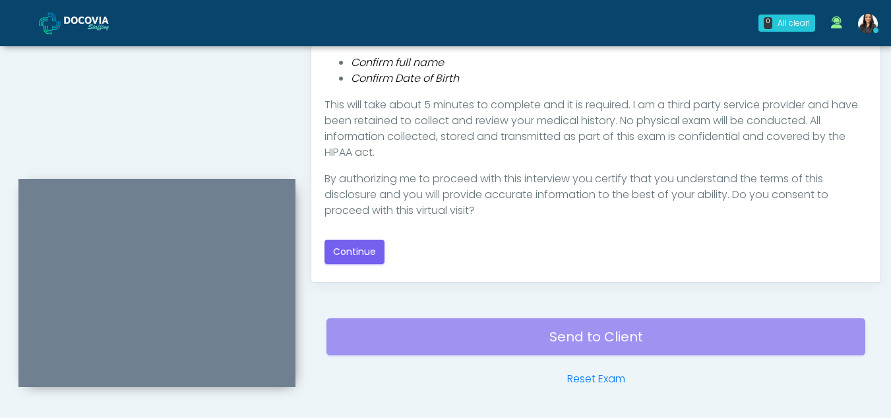
scroll to position [745, 0]
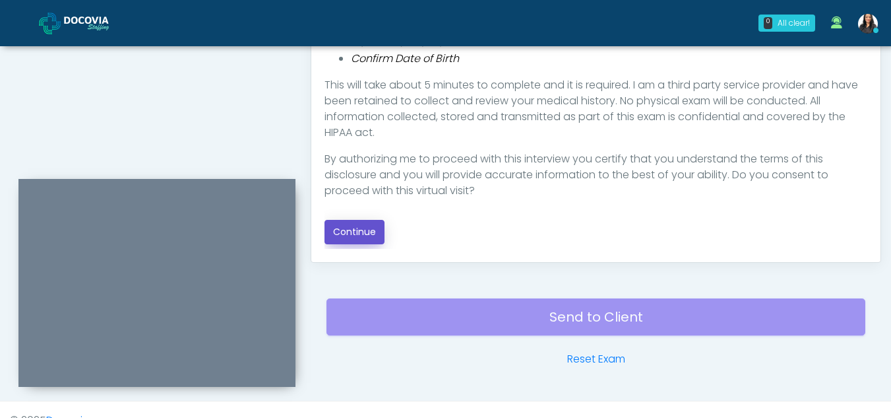
click at [367, 225] on button "Continue" at bounding box center [355, 232] width 60 height 24
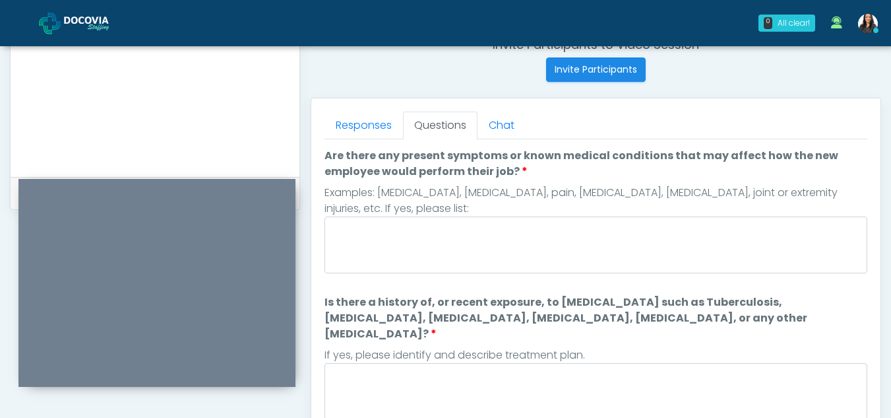
scroll to position [505, 0]
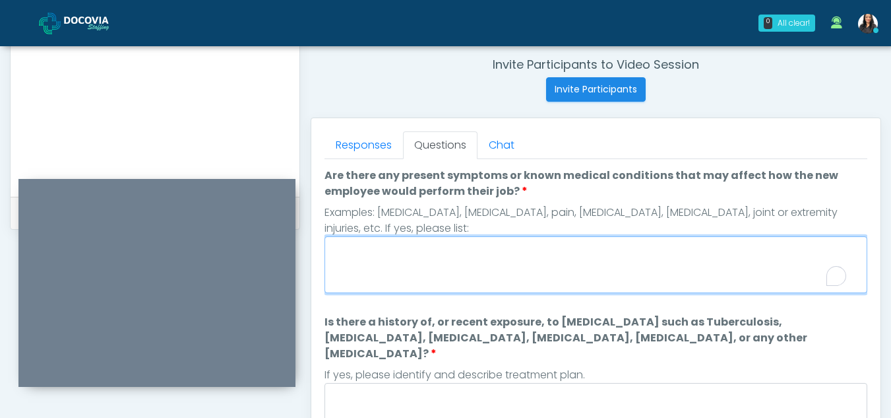
click at [414, 259] on textarea "Are there any present symptoms or known medical conditions that may affect how …" at bounding box center [596, 264] width 543 height 57
type textarea "**"
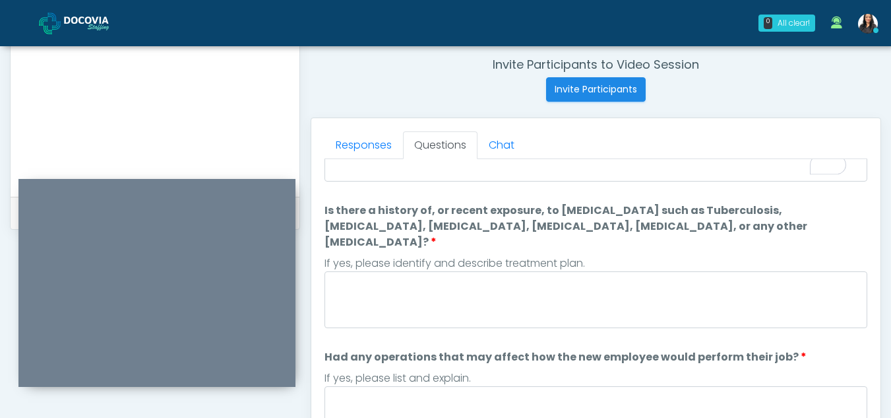
scroll to position [115, 0]
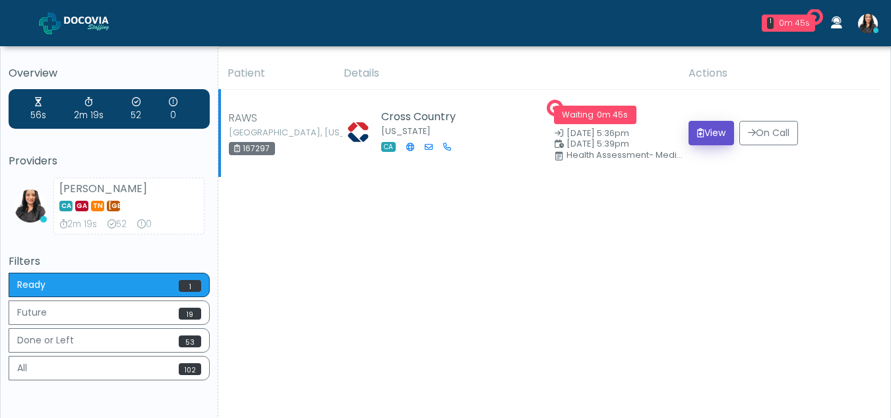
click at [706, 130] on button "View" at bounding box center [712, 133] width 46 height 24
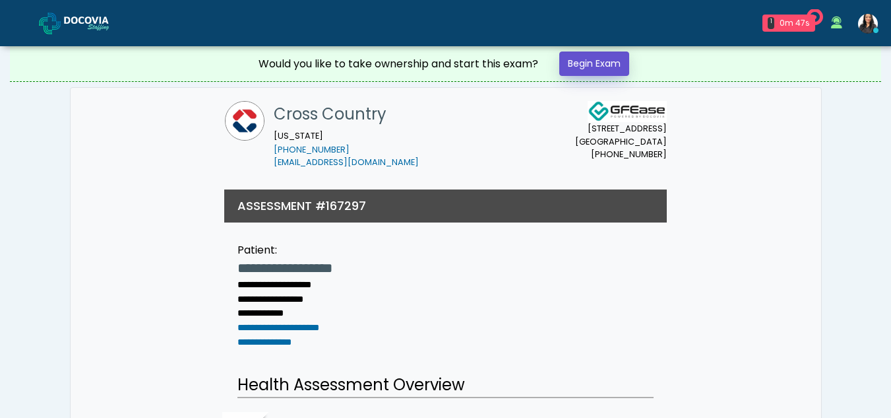
click at [615, 66] on link "Begin Exam" at bounding box center [594, 63] width 70 height 24
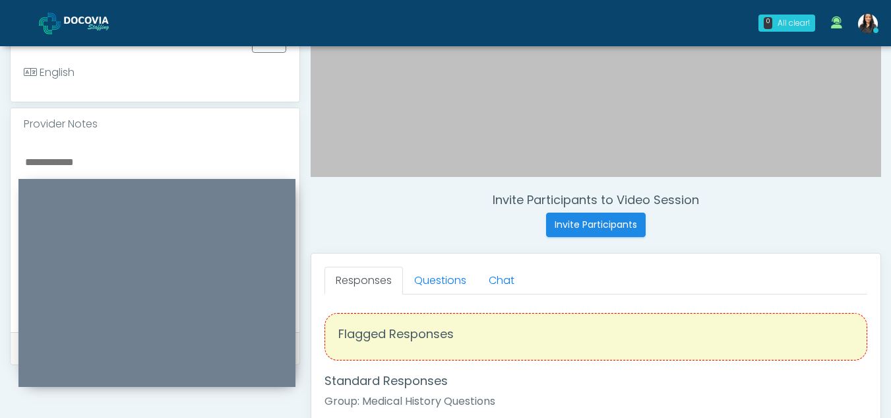
scroll to position [352, 0]
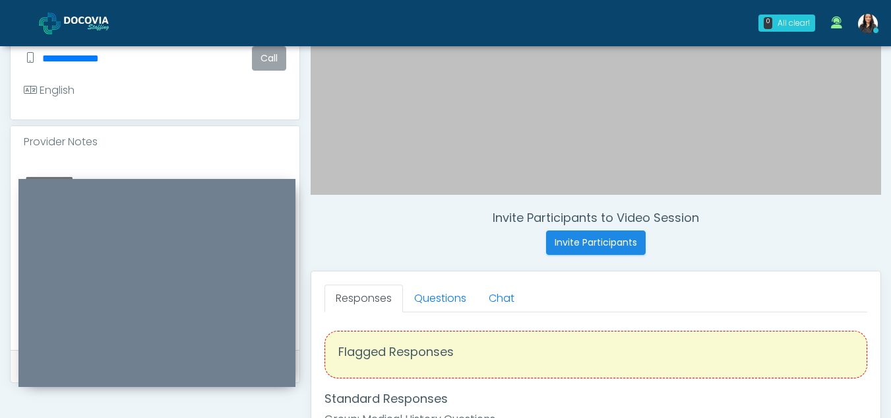
click at [267, 57] on button "Call" at bounding box center [269, 58] width 34 height 24
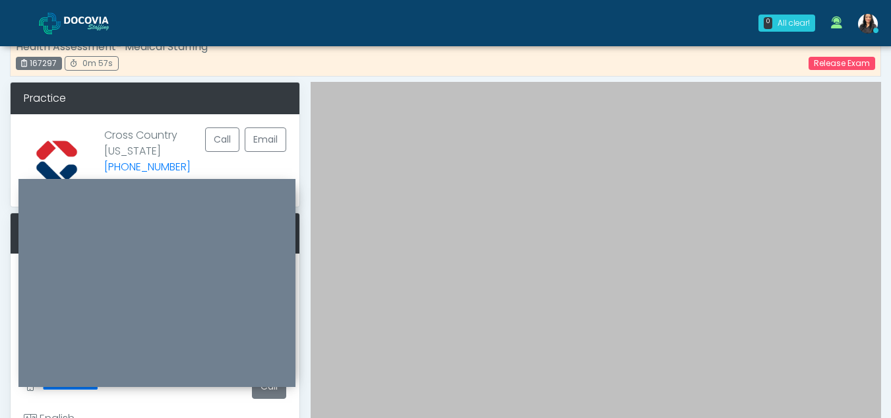
scroll to position [0, 0]
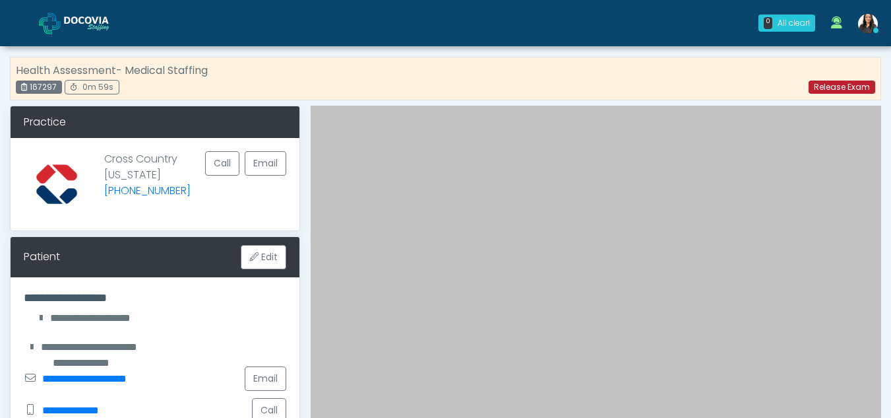
click at [837, 86] on link "Release Exam" at bounding box center [842, 86] width 67 height 13
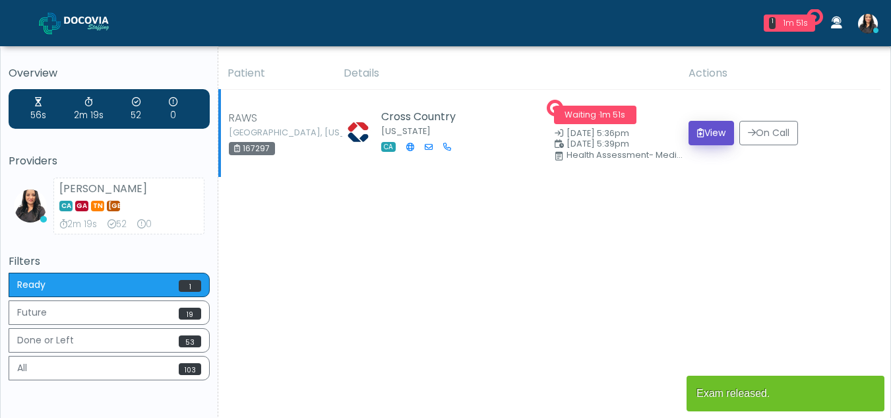
click at [700, 129] on button "View" at bounding box center [712, 133] width 46 height 24
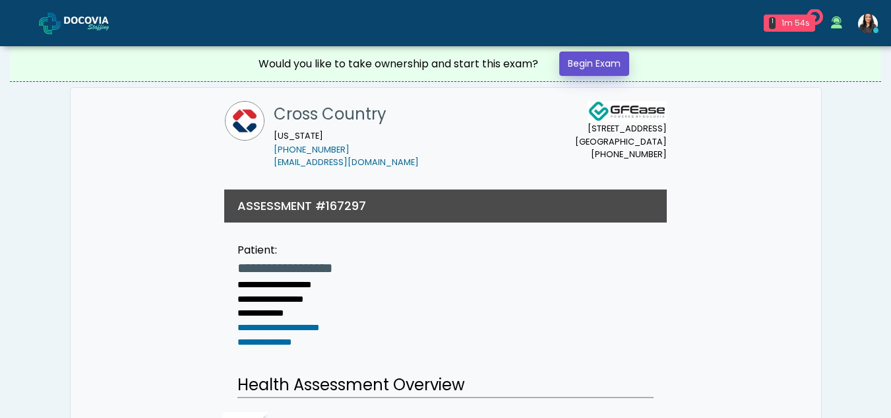
click at [592, 65] on link "Begin Exam" at bounding box center [594, 63] width 70 height 24
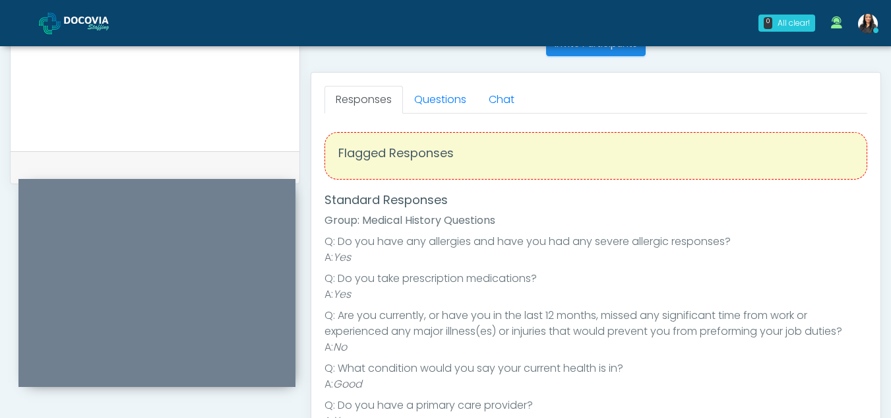
scroll to position [544, 0]
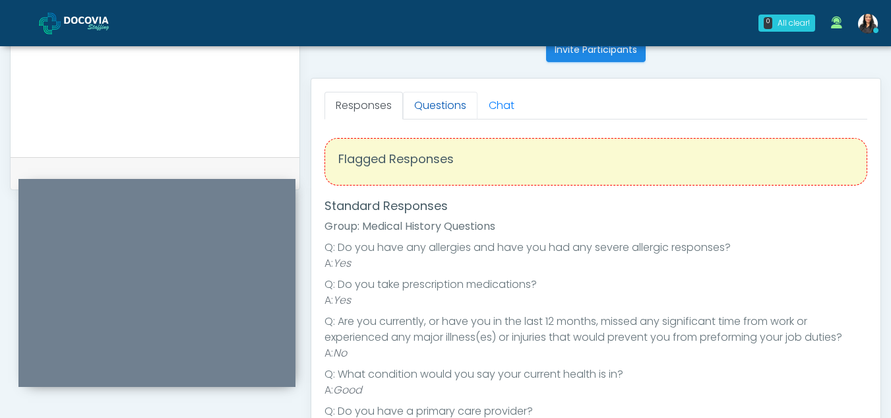
click at [458, 102] on link "Questions" at bounding box center [440, 106] width 75 height 28
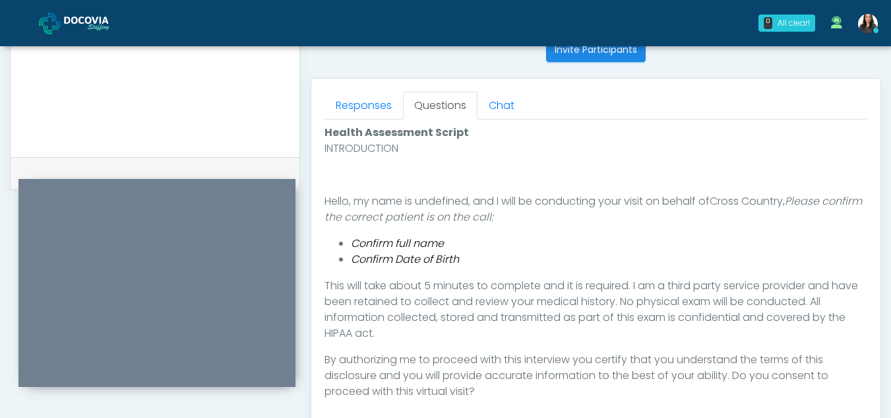
scroll to position [627, 0]
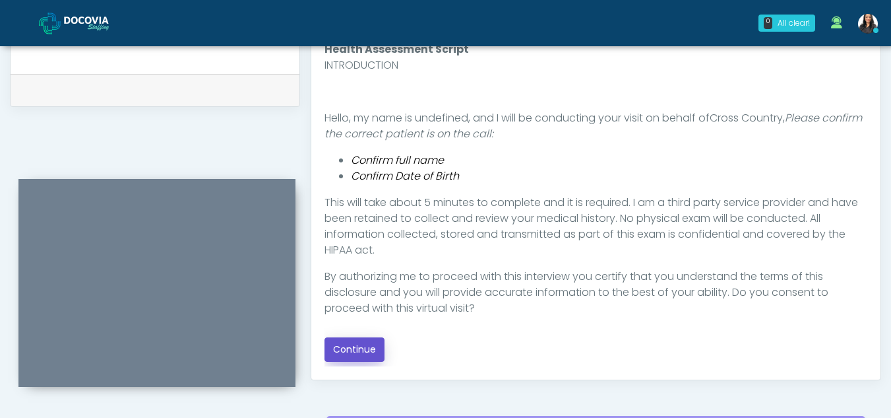
click at [335, 341] on button "Continue" at bounding box center [355, 349] width 60 height 24
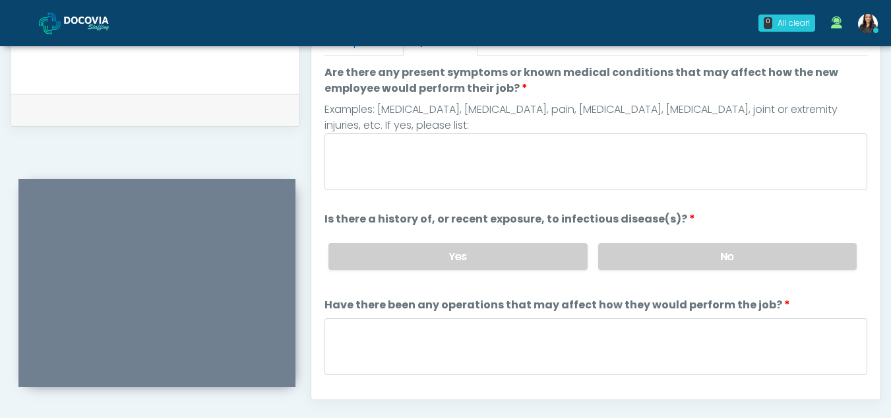
scroll to position [598, 0]
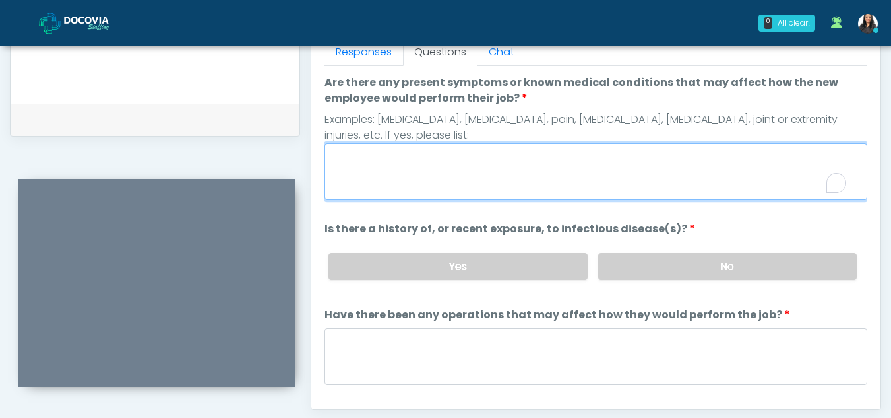
click at [383, 173] on textarea "Are there any present symptoms or known medical conditions that may affect how …" at bounding box center [596, 171] width 543 height 57
type textarea "**"
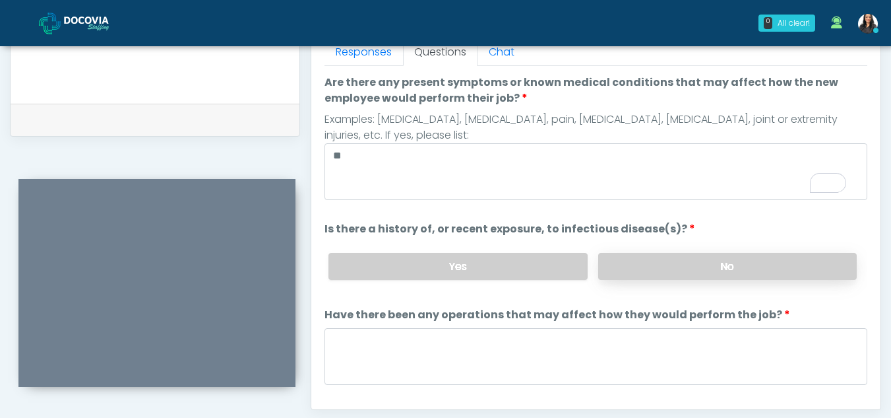
click at [677, 264] on label "No" at bounding box center [727, 266] width 259 height 27
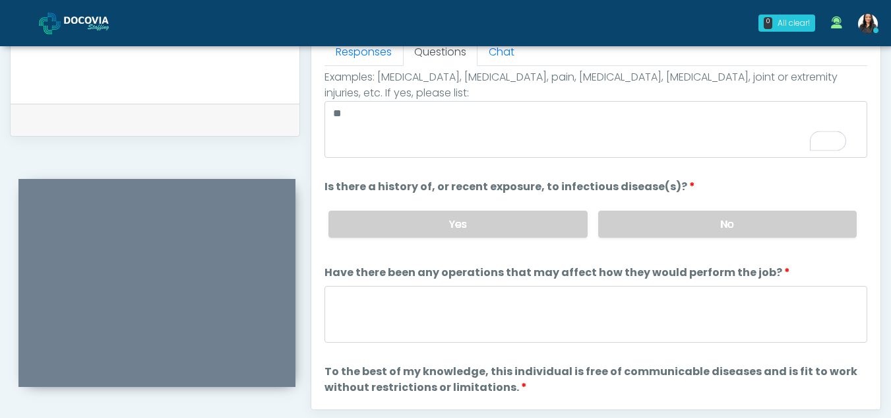
scroll to position [113, 0]
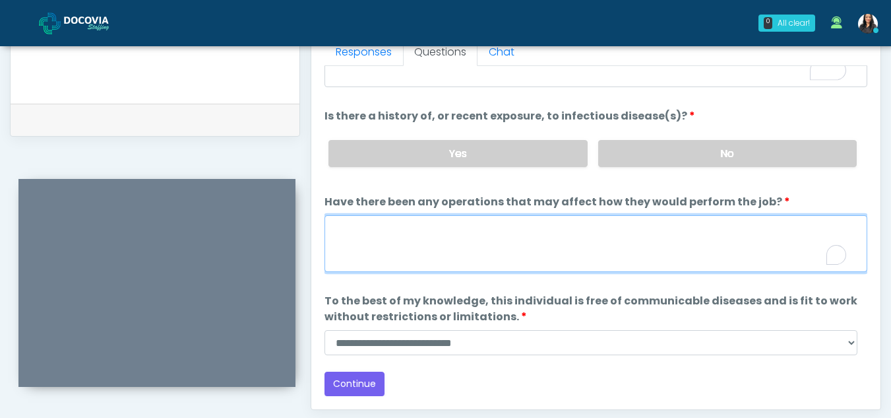
click at [404, 251] on textarea "Have there been any operations that may affect how they would perform the job?" at bounding box center [596, 243] width 543 height 57
type textarea "**"
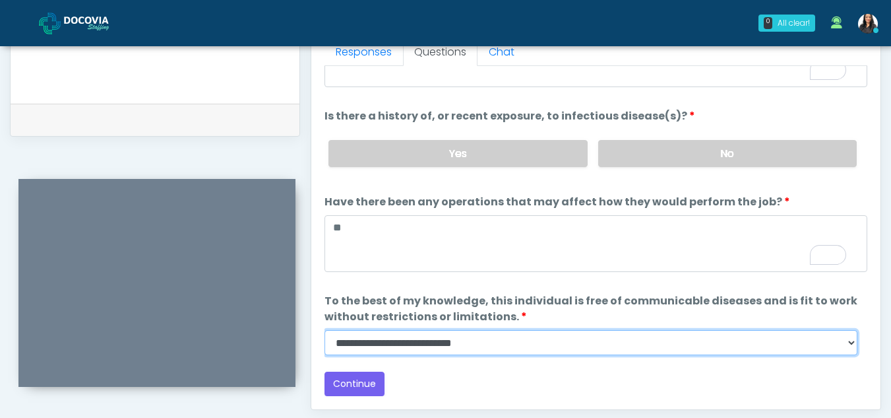
click at [855, 347] on select "**********" at bounding box center [591, 342] width 533 height 25
select select "******"
click at [325, 330] on select "**********" at bounding box center [591, 342] width 533 height 25
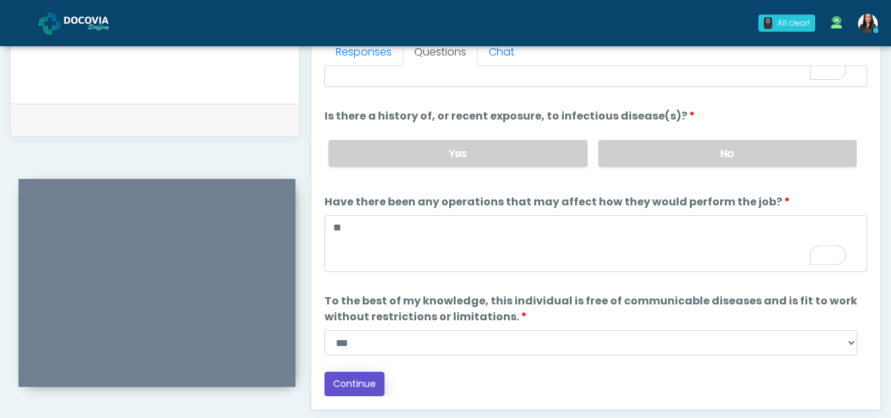
click at [352, 383] on button "Continue" at bounding box center [355, 383] width 60 height 24
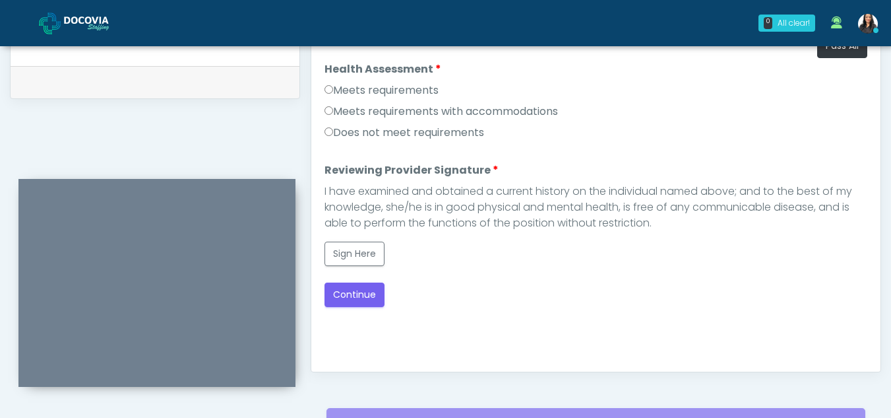
scroll to position [615, 0]
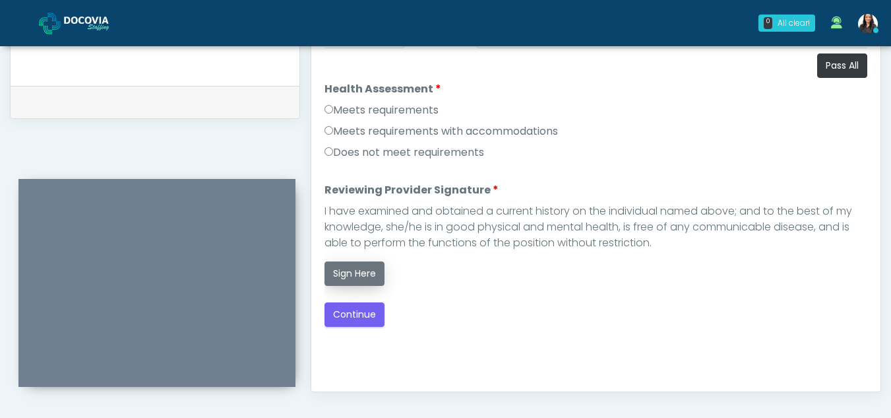
click at [358, 272] on button "Sign Here" at bounding box center [355, 273] width 60 height 24
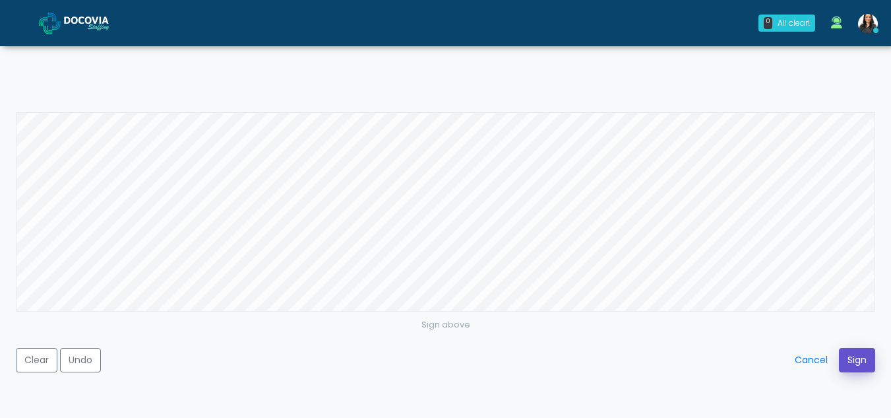
click at [861, 361] on button "Sign" at bounding box center [857, 360] width 36 height 24
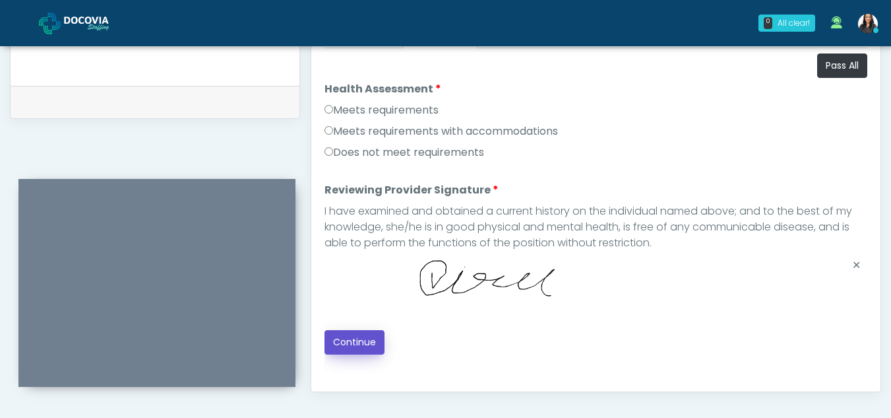
click at [358, 336] on button "Continue" at bounding box center [355, 342] width 60 height 24
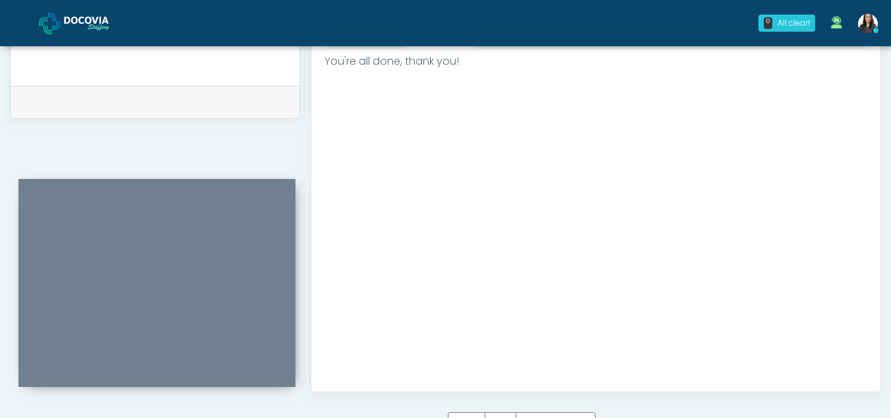
scroll to position [791, 0]
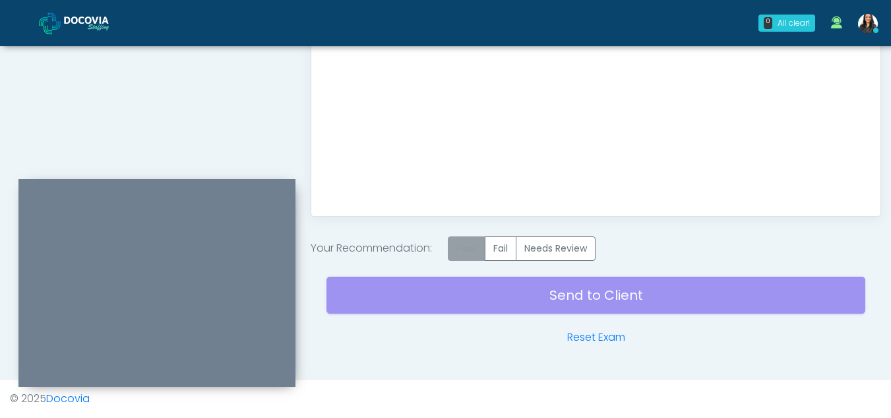
click at [473, 246] on label "Pass" at bounding box center [467, 248] width 38 height 24
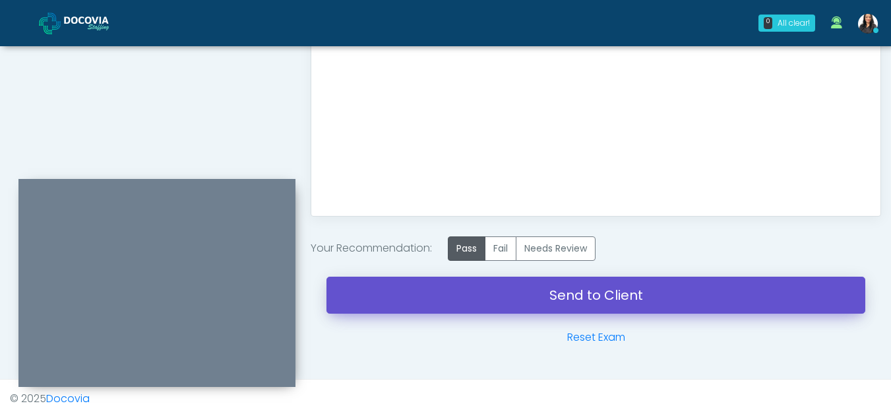
click at [527, 296] on link "Send to Client" at bounding box center [596, 294] width 539 height 37
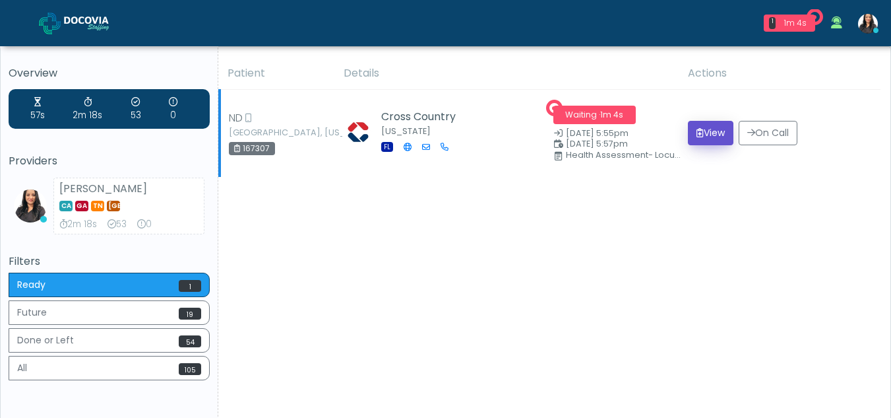
click at [710, 132] on button "View" at bounding box center [711, 133] width 46 height 24
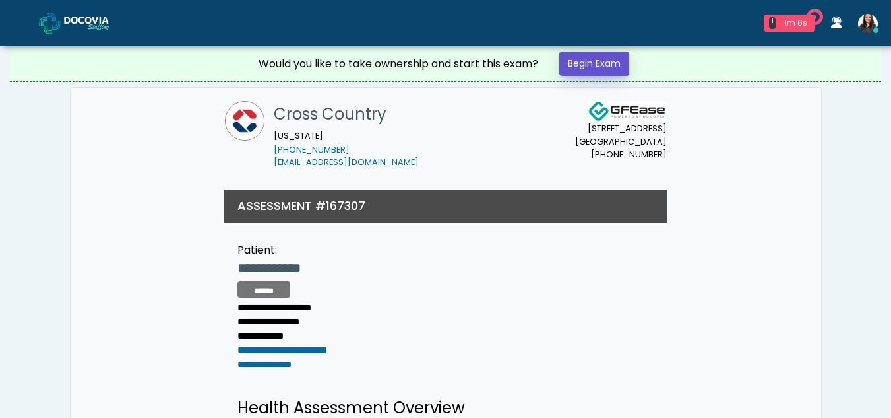
click at [610, 63] on link "Begin Exam" at bounding box center [594, 63] width 70 height 24
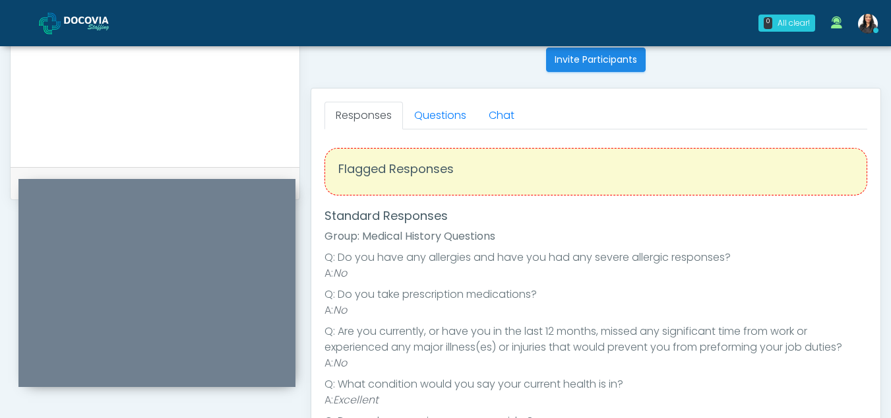
scroll to position [522, 0]
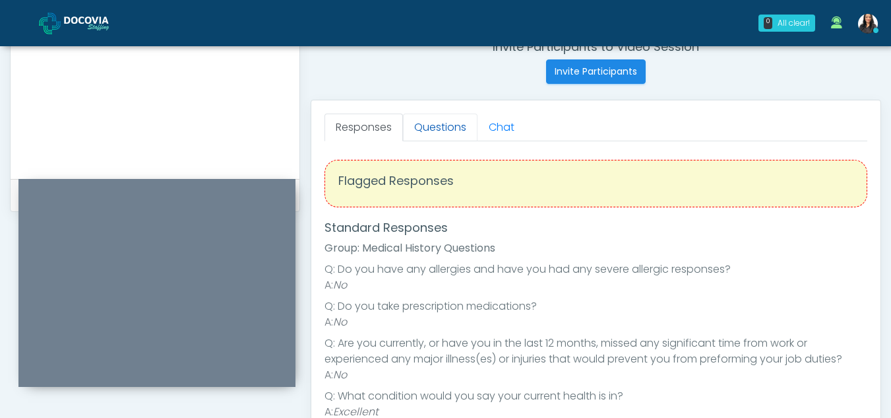
click at [451, 125] on link "Questions" at bounding box center [440, 127] width 75 height 28
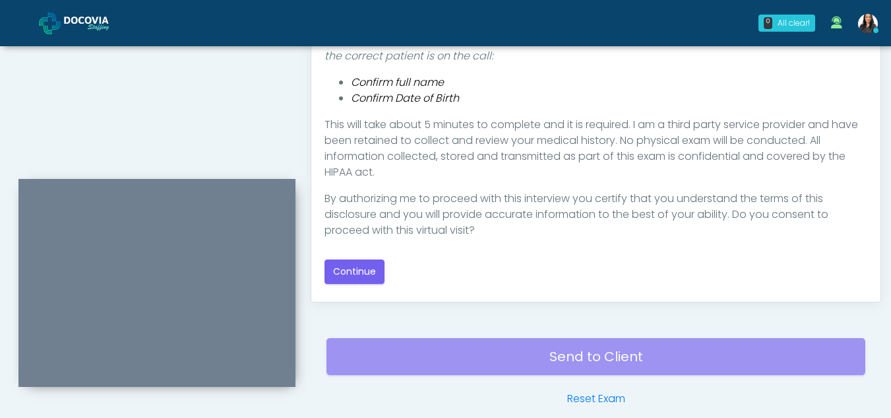
scroll to position [709, 0]
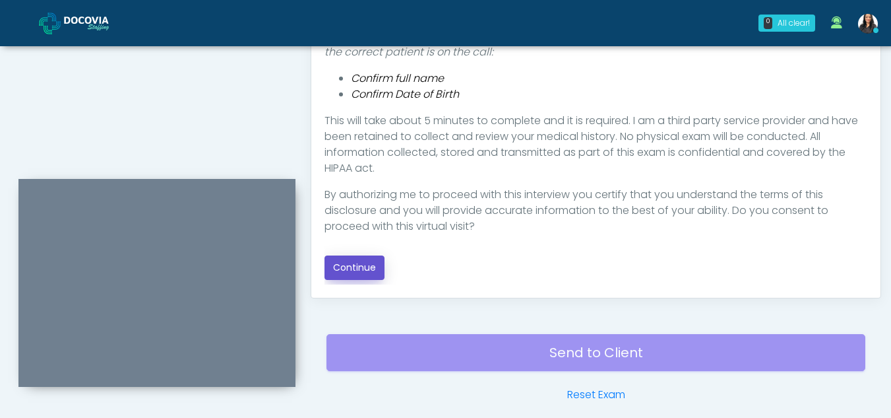
click at [358, 261] on button "Continue" at bounding box center [355, 267] width 60 height 24
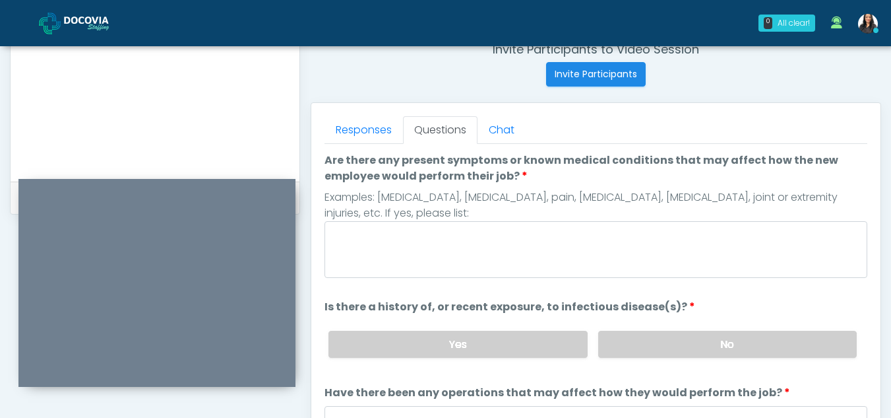
scroll to position [494, 0]
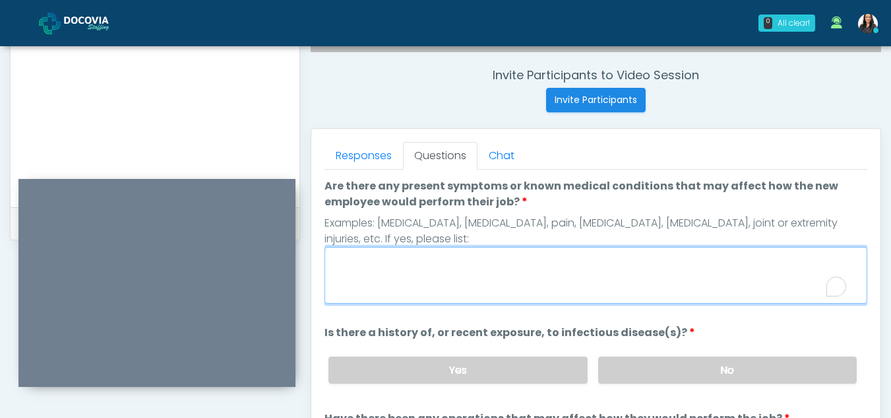
click at [506, 272] on textarea "Are there any present symptoms or known medical conditions that may affect how …" at bounding box center [596, 275] width 543 height 57
type textarea "**"
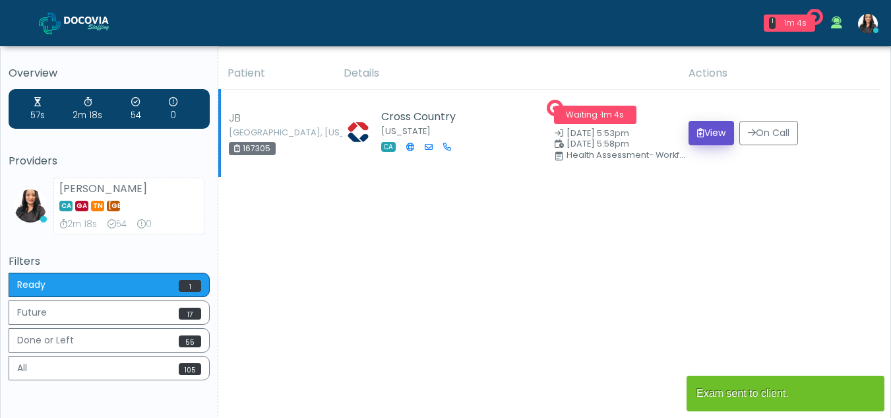
click at [710, 135] on button "View" at bounding box center [712, 133] width 46 height 24
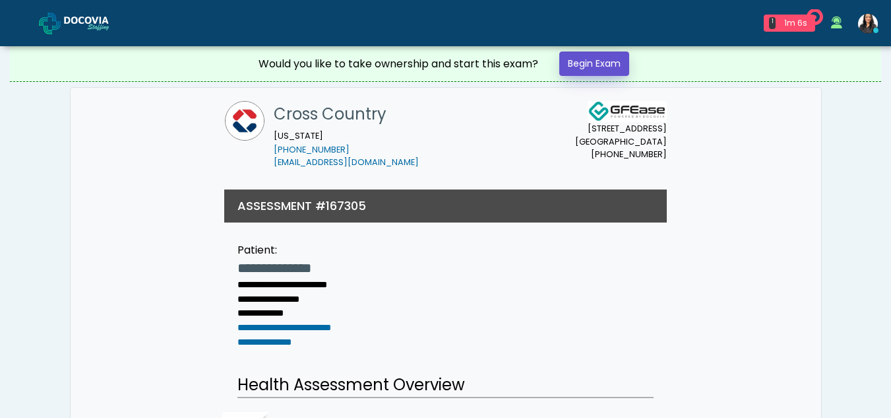
click at [613, 61] on link "Begin Exam" at bounding box center [594, 63] width 70 height 24
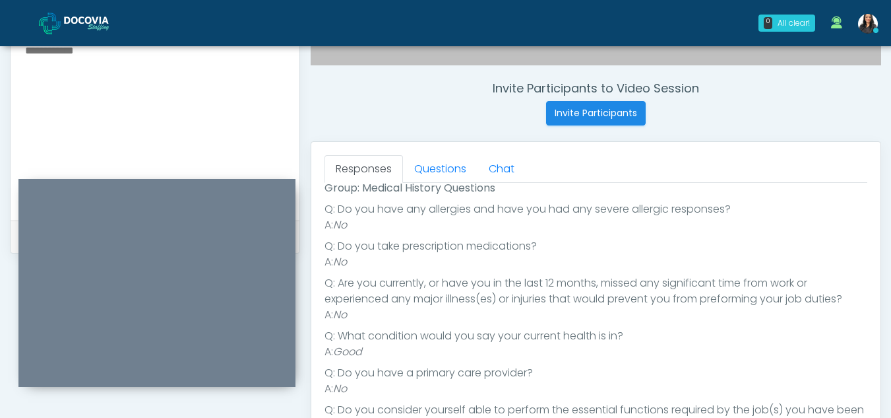
scroll to position [455, 0]
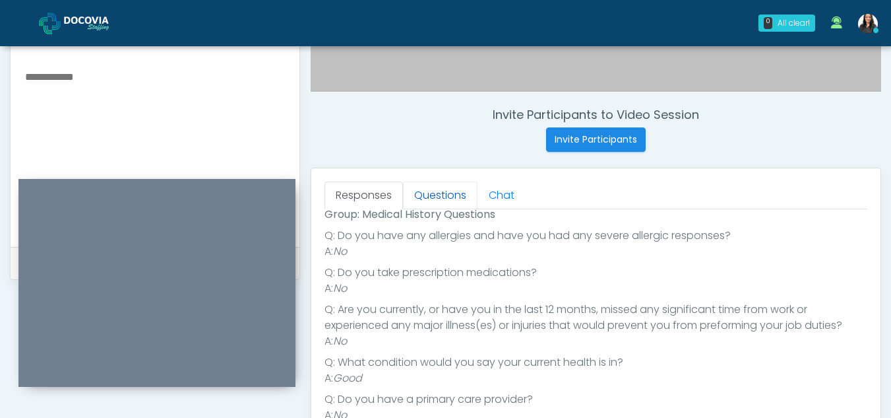
click at [455, 196] on link "Questions" at bounding box center [440, 195] width 75 height 28
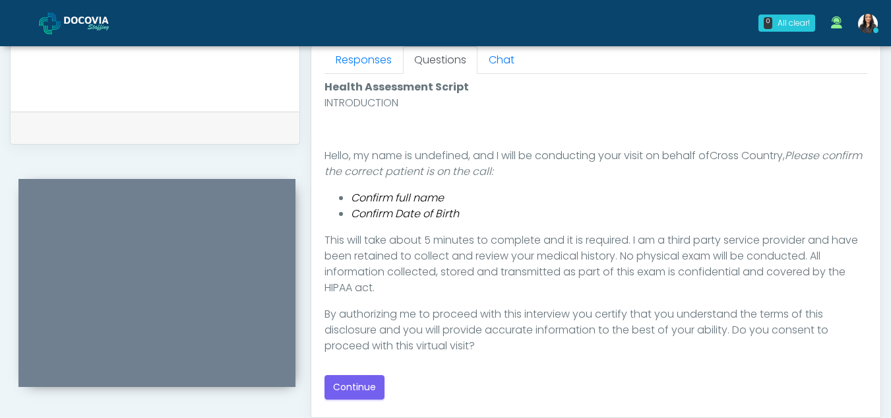
scroll to position [596, 0]
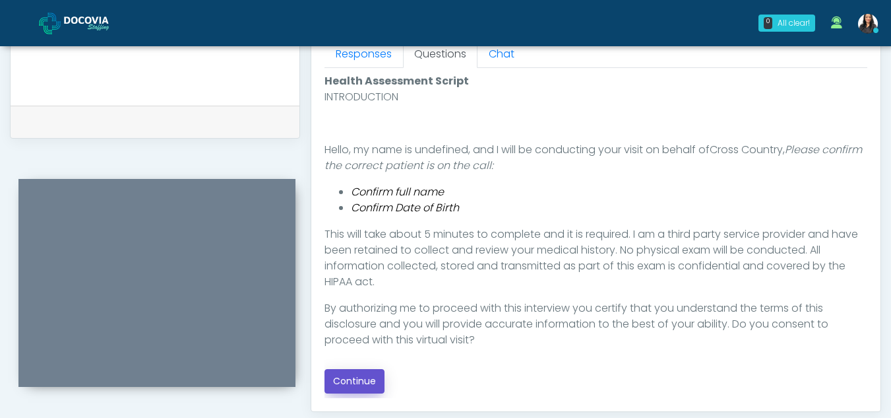
click at [354, 377] on button "Continue" at bounding box center [355, 381] width 60 height 24
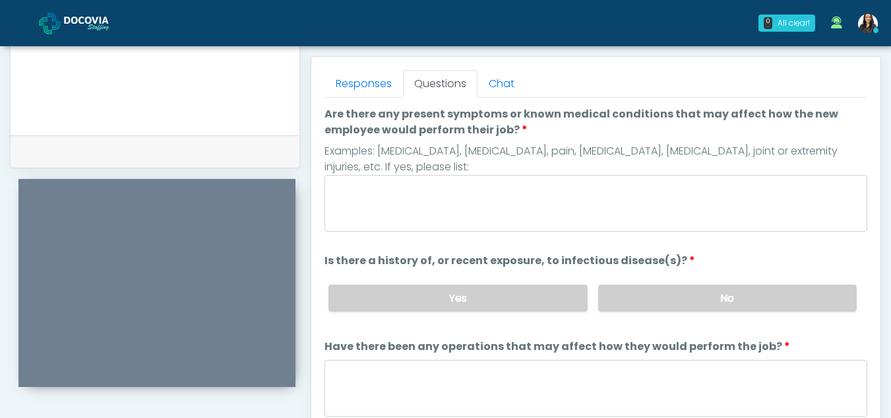
scroll to position [562, 0]
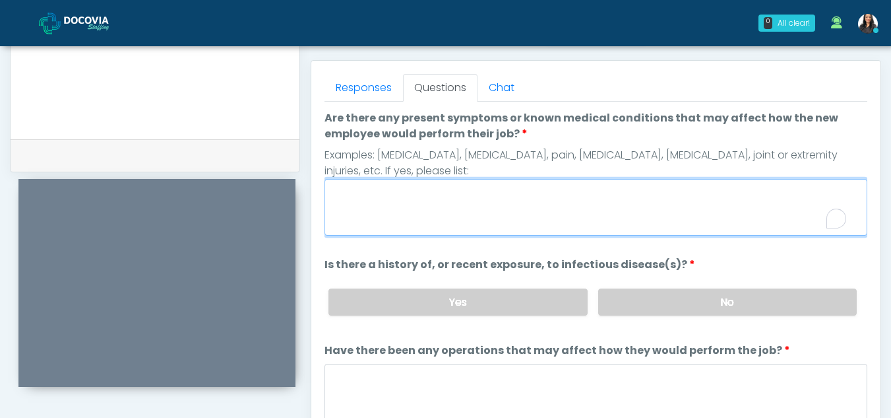
click at [396, 194] on textarea "Are there any present symptoms or known medical conditions that may affect how …" at bounding box center [596, 207] width 543 height 57
type textarea "**"
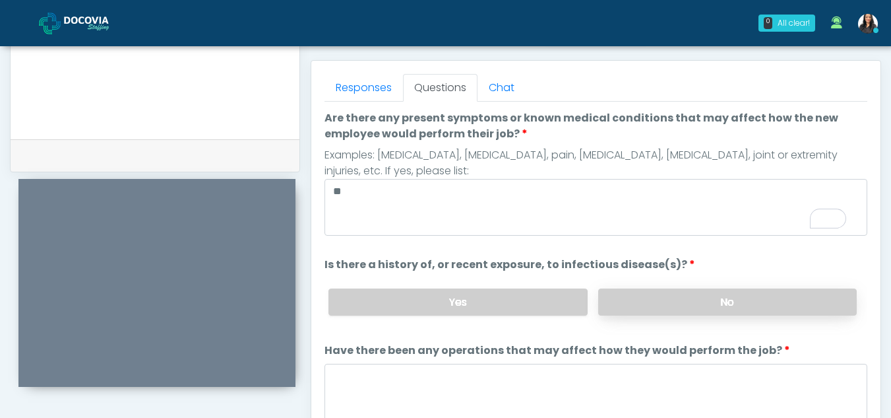
click at [683, 305] on label "No" at bounding box center [727, 301] width 259 height 27
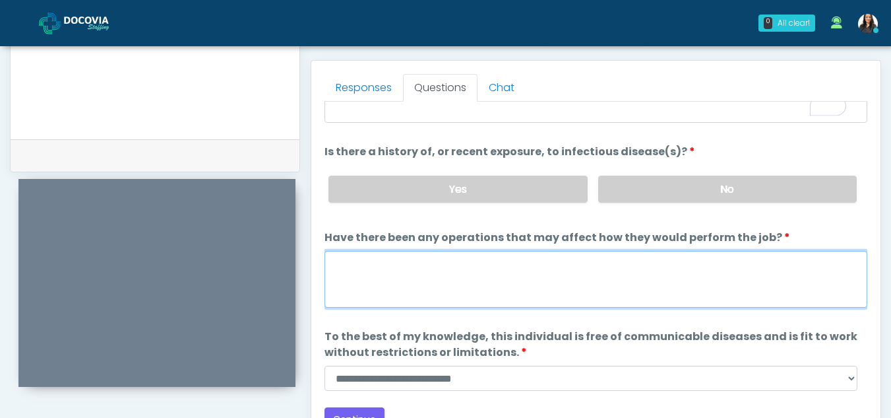
click at [370, 284] on textarea "Have there been any operations that may affect how they would perform the job?" at bounding box center [596, 279] width 543 height 57
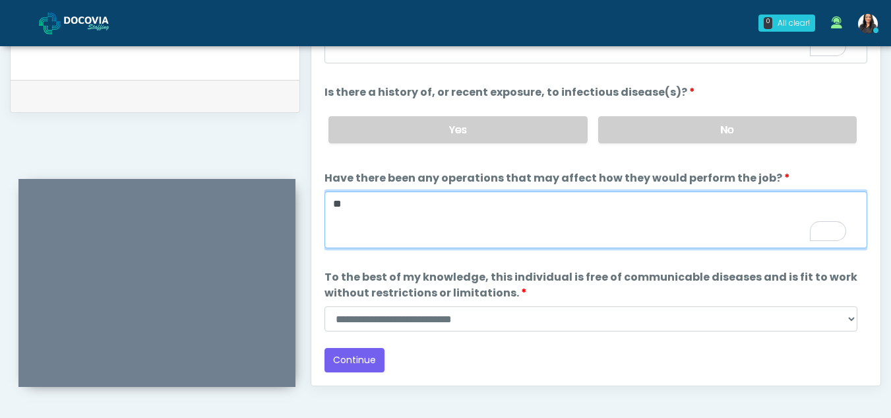
scroll to position [627, 0]
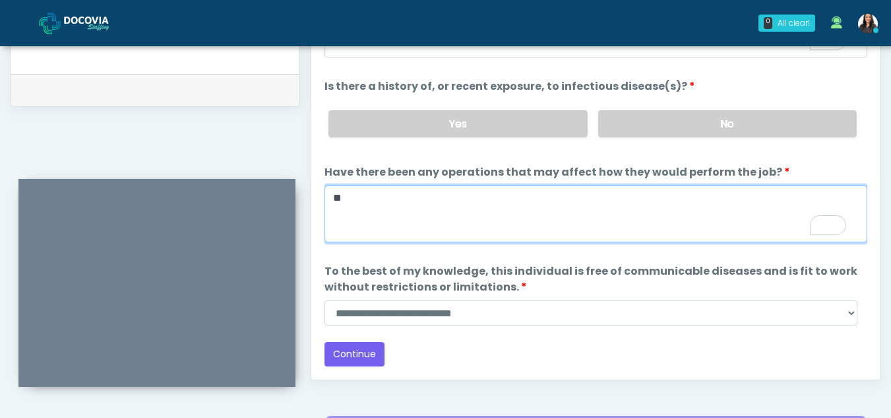
type textarea "**"
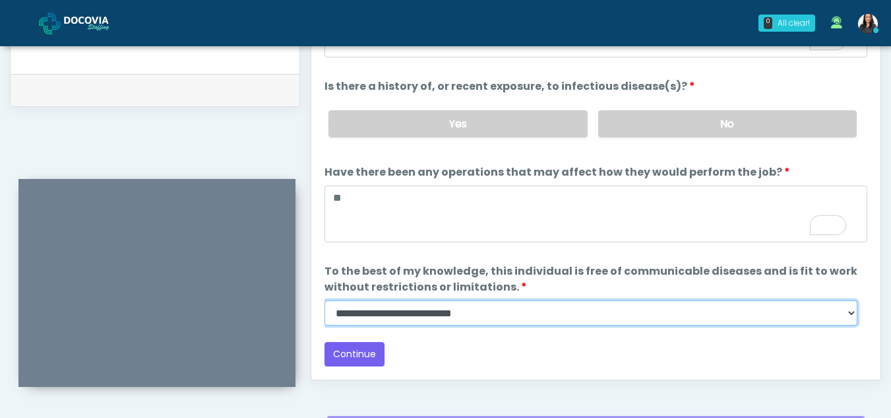
click at [851, 313] on select "**********" at bounding box center [591, 312] width 533 height 25
select select "******"
click at [325, 300] on select "**********" at bounding box center [591, 312] width 533 height 25
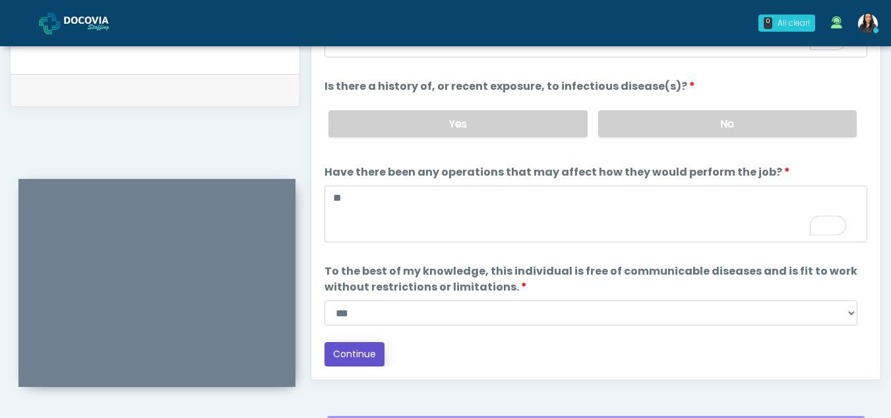
click at [360, 354] on button "Continue" at bounding box center [355, 354] width 60 height 24
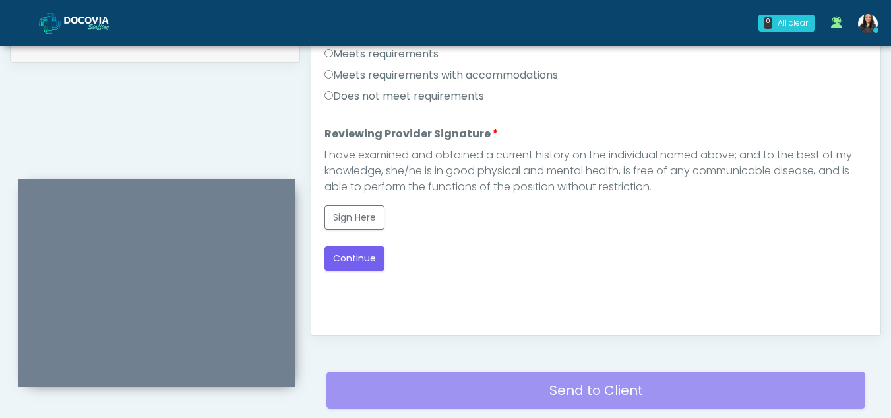
scroll to position [643, 0]
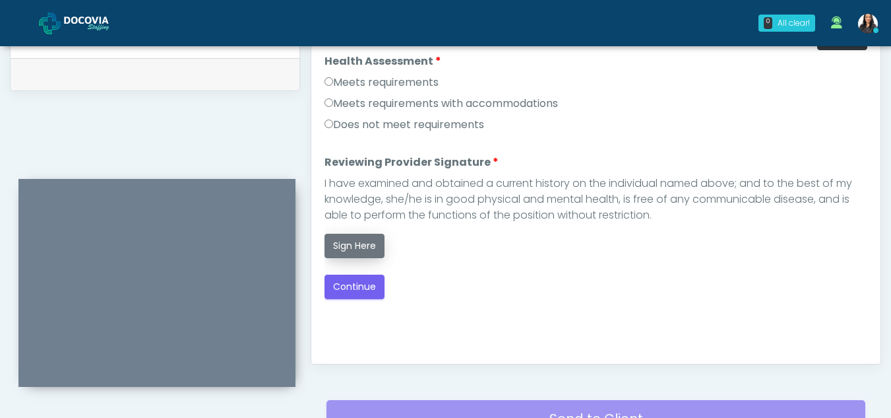
click at [367, 245] on button "Sign Here" at bounding box center [355, 246] width 60 height 24
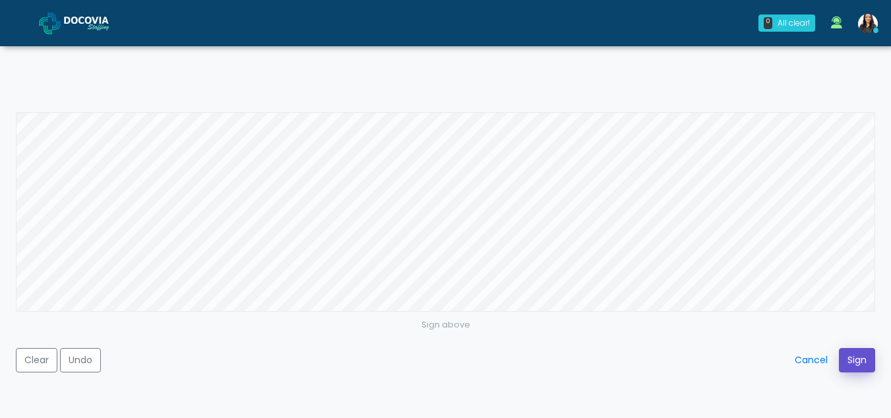
click at [863, 352] on button "Sign" at bounding box center [857, 360] width 36 height 24
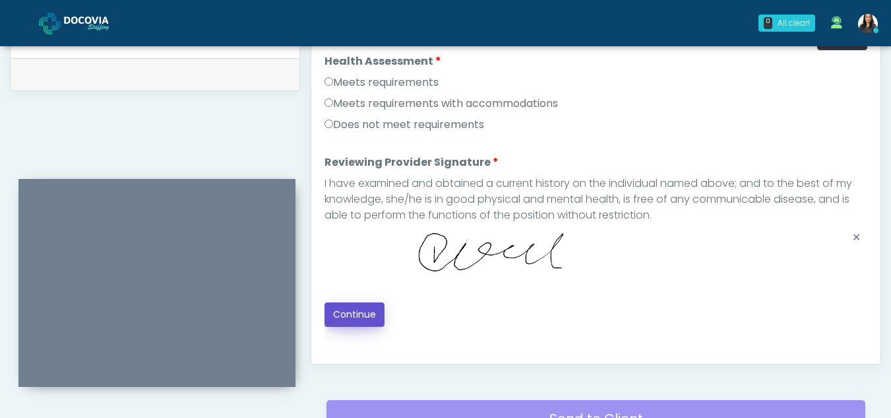
click at [358, 307] on button "Continue" at bounding box center [355, 314] width 60 height 24
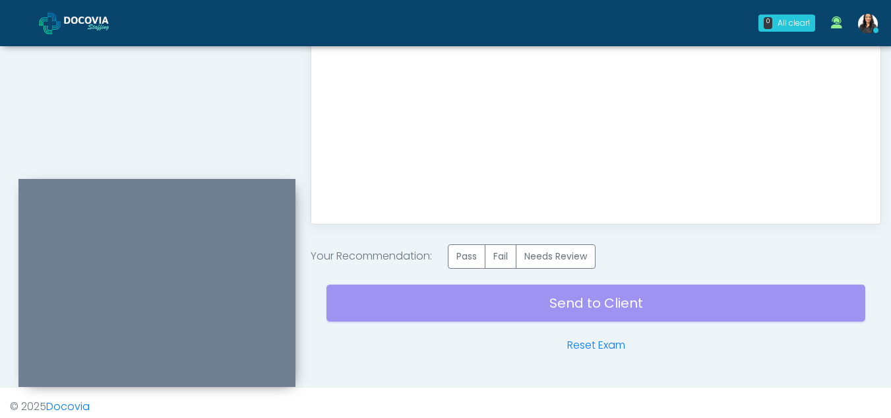
scroll to position [791, 0]
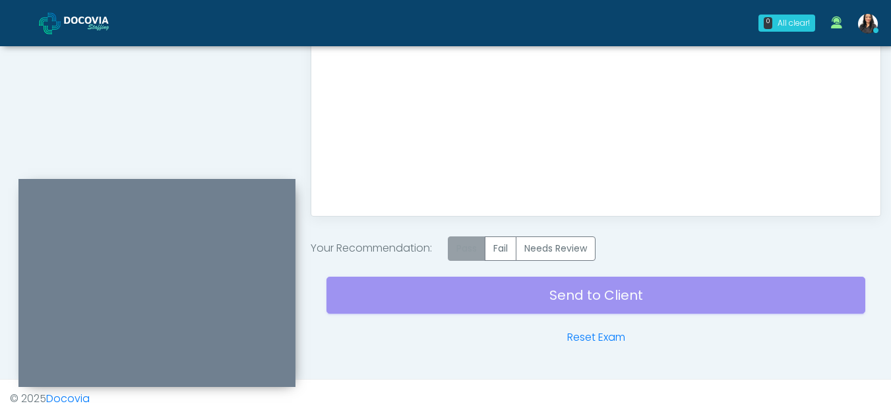
click at [470, 249] on label "Pass" at bounding box center [467, 248] width 38 height 24
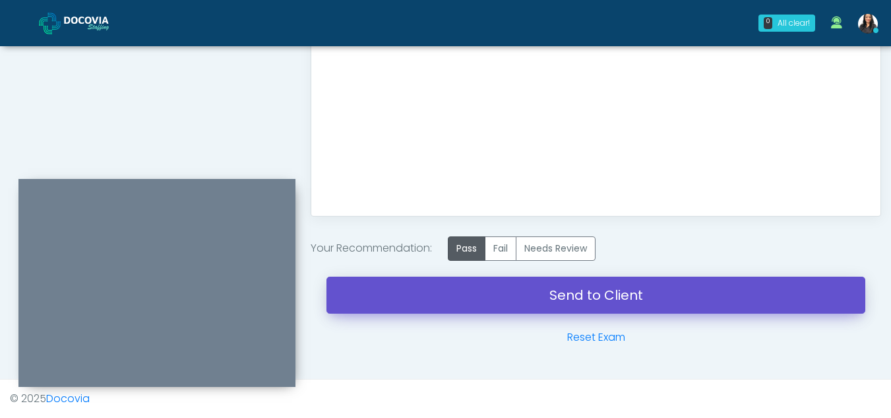
click at [664, 287] on link "Send to Client" at bounding box center [596, 294] width 539 height 37
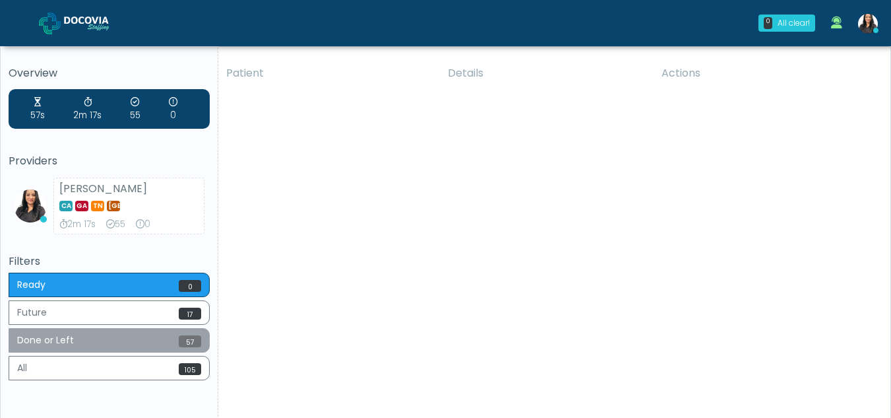
click at [107, 337] on button "Done or Left 57" at bounding box center [109, 340] width 201 height 24
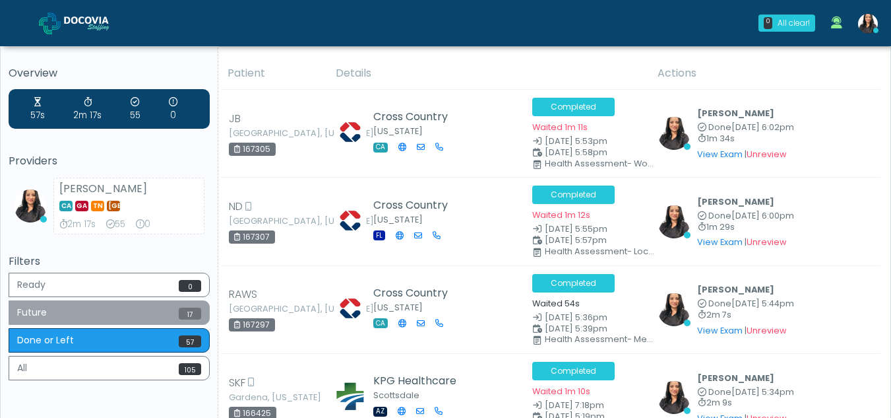
click at [93, 322] on button "Future 17" at bounding box center [109, 312] width 201 height 24
